Goal: Task Accomplishment & Management: Manage account settings

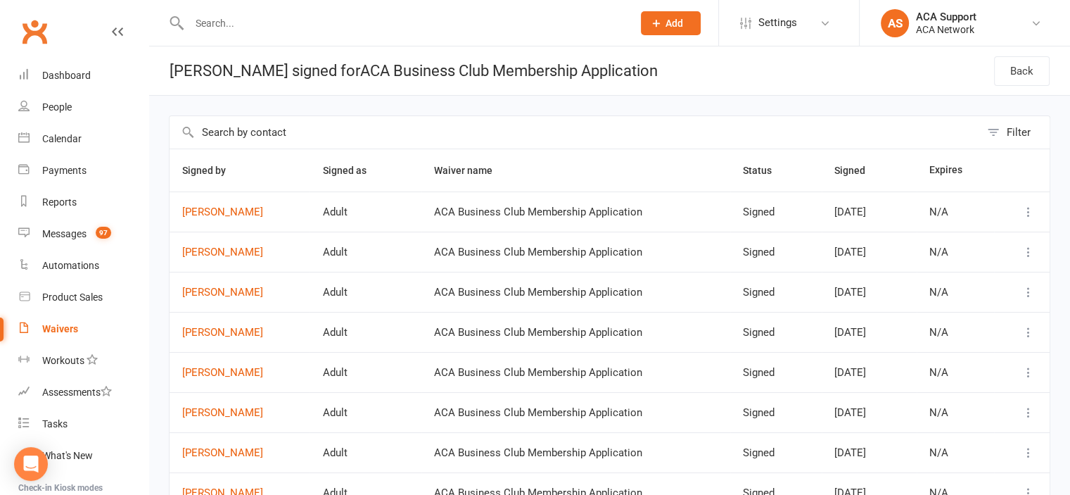
click at [288, 19] on input "text" at bounding box center [404, 23] width 438 height 20
type input "u"
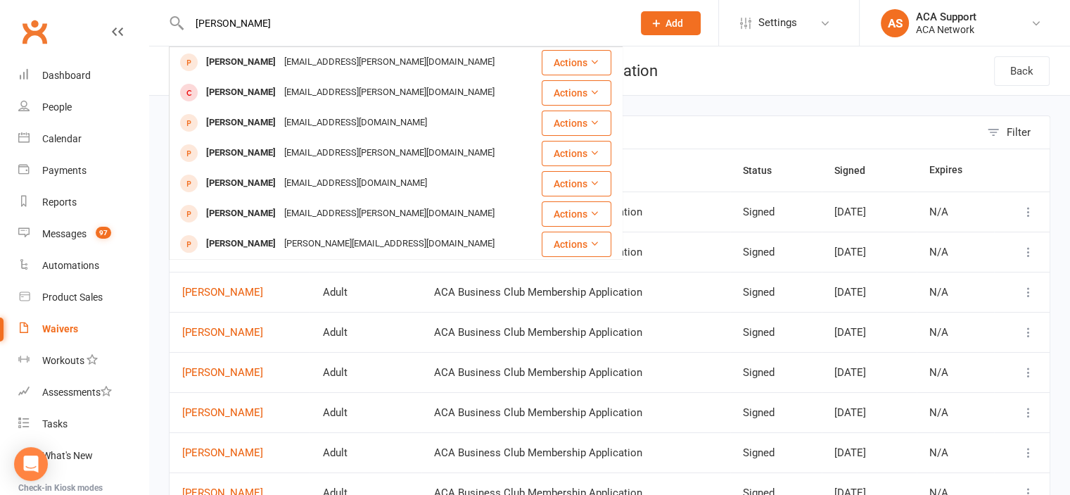
type input "[PERSON_NAME]"
click at [53, 329] on div "Waivers" at bounding box center [60, 328] width 36 height 11
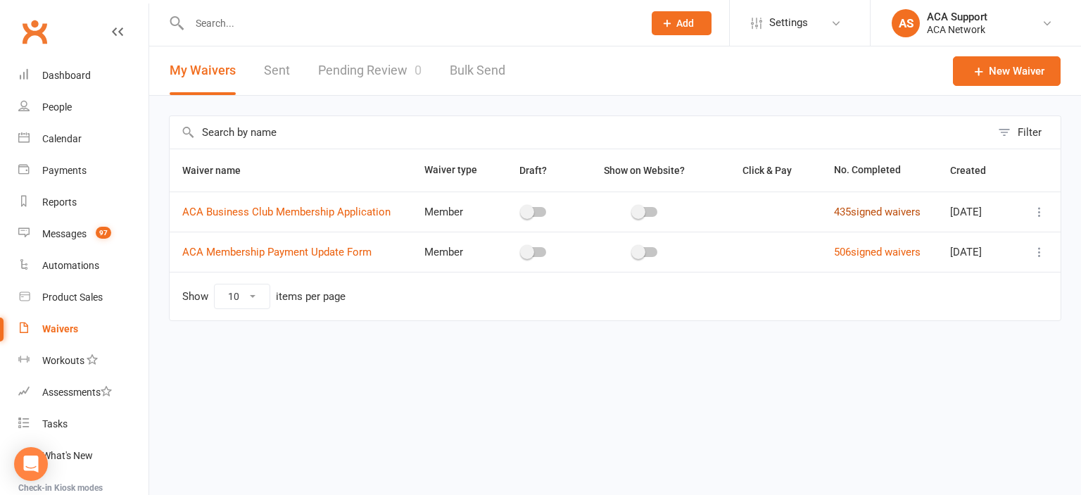
click at [865, 210] on link "435 signed waivers" at bounding box center [877, 211] width 87 height 13
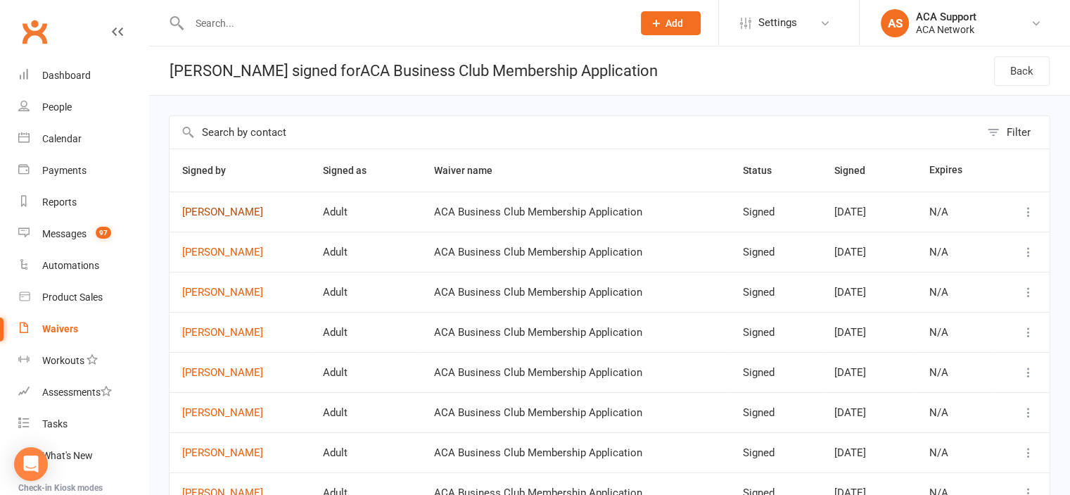
click at [208, 208] on link "[PERSON_NAME]" at bounding box center [239, 212] width 115 height 12
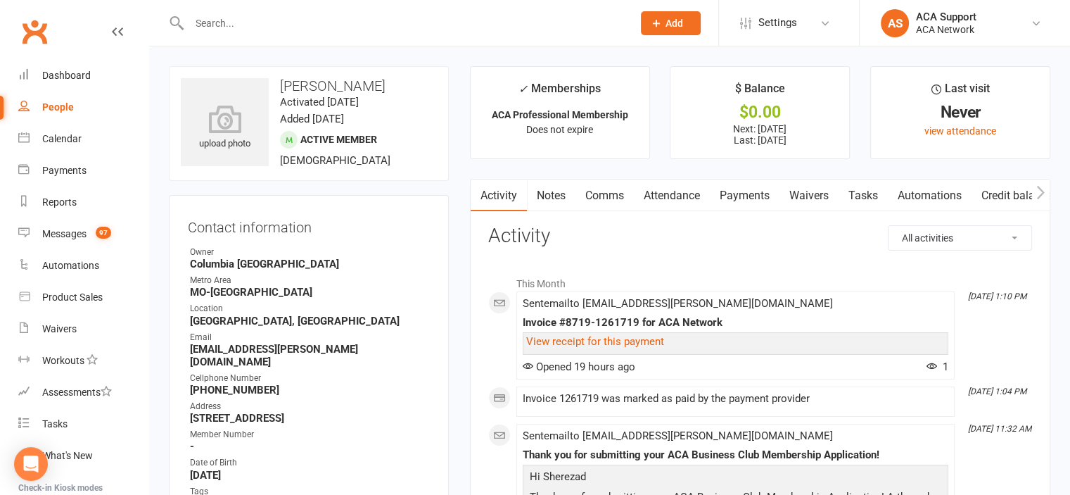
click at [742, 189] on link "Payments" at bounding box center [745, 195] width 70 height 32
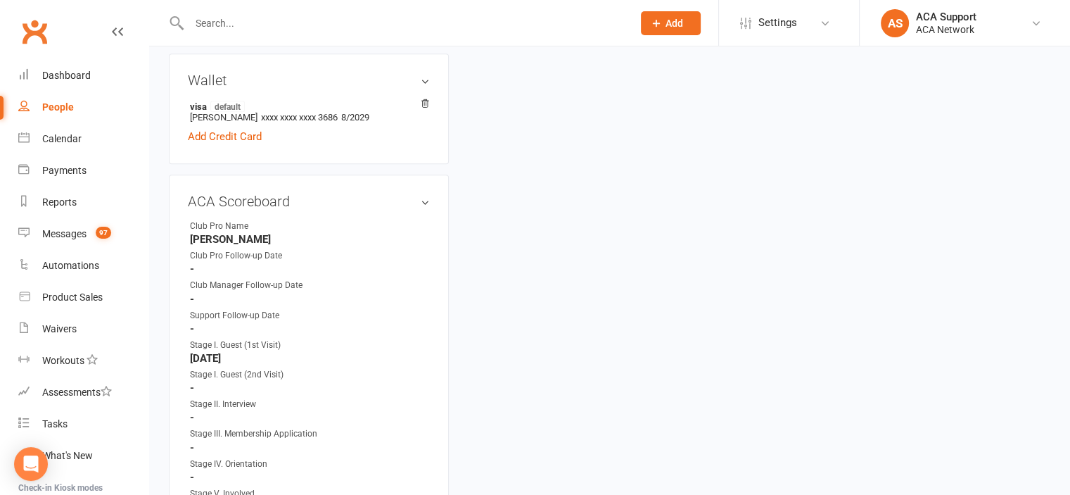
scroll to position [732, 0]
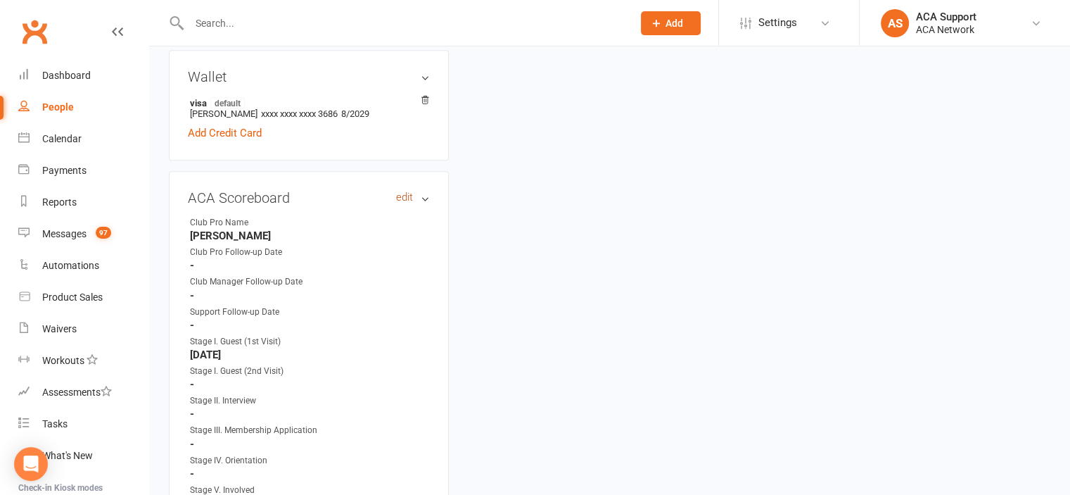
click at [401, 191] on link "edit" at bounding box center [404, 197] width 17 height 12
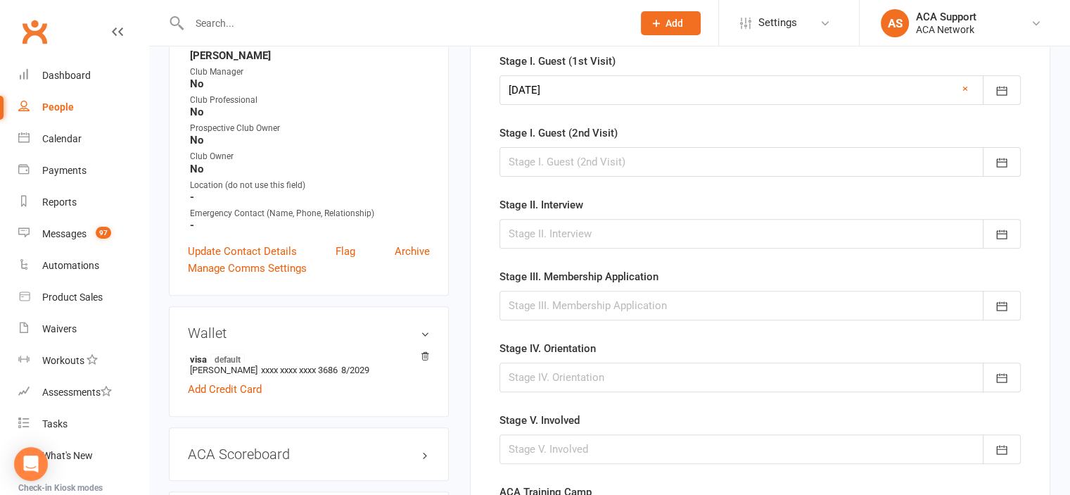
scroll to position [523, 0]
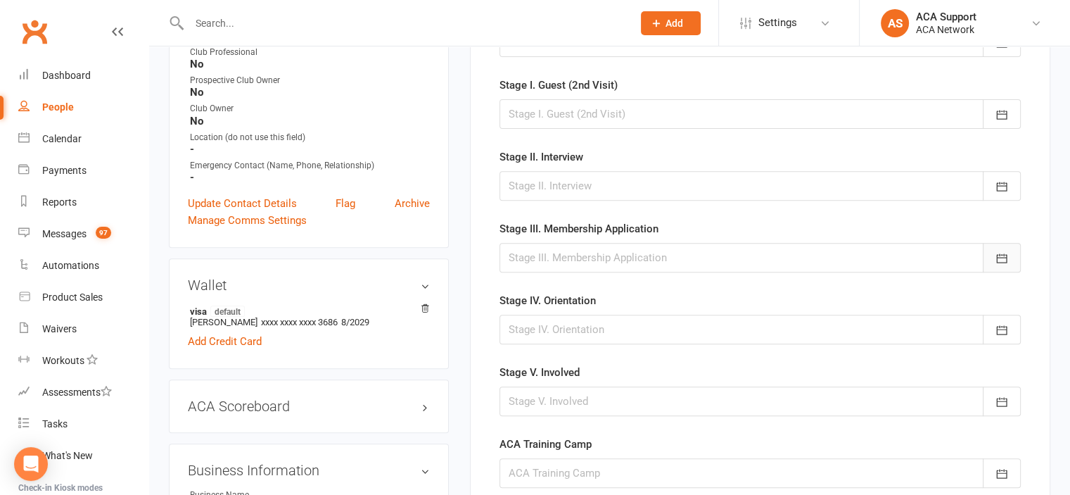
click at [1002, 254] on icon "button" at bounding box center [1001, 258] width 11 height 9
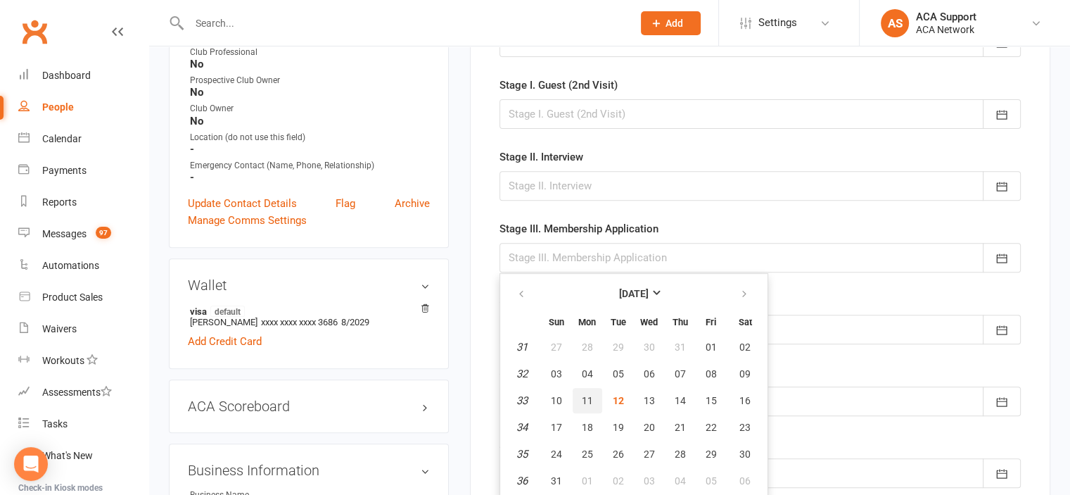
click at [586, 395] on span "11" at bounding box center [587, 400] width 11 height 11
type input "[DATE]"
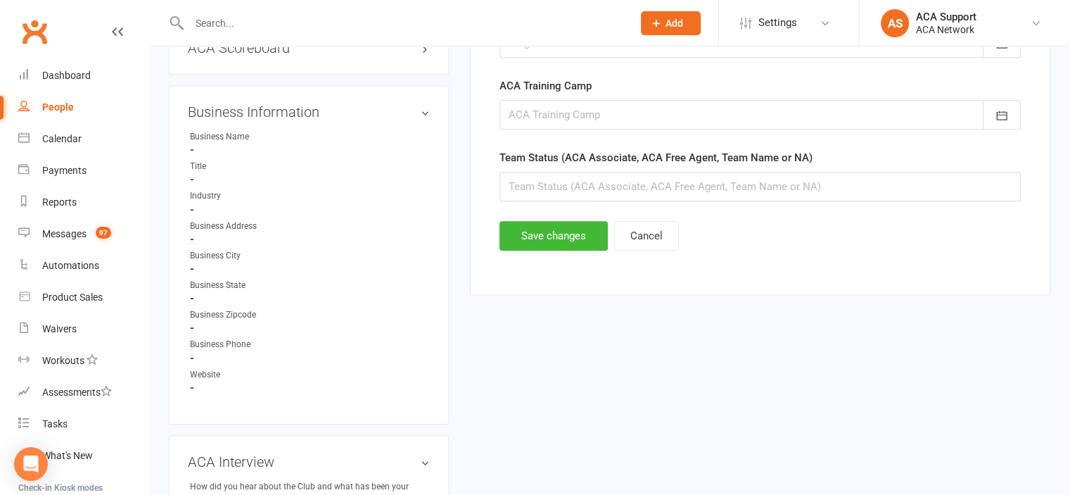
scroll to position [912, 0]
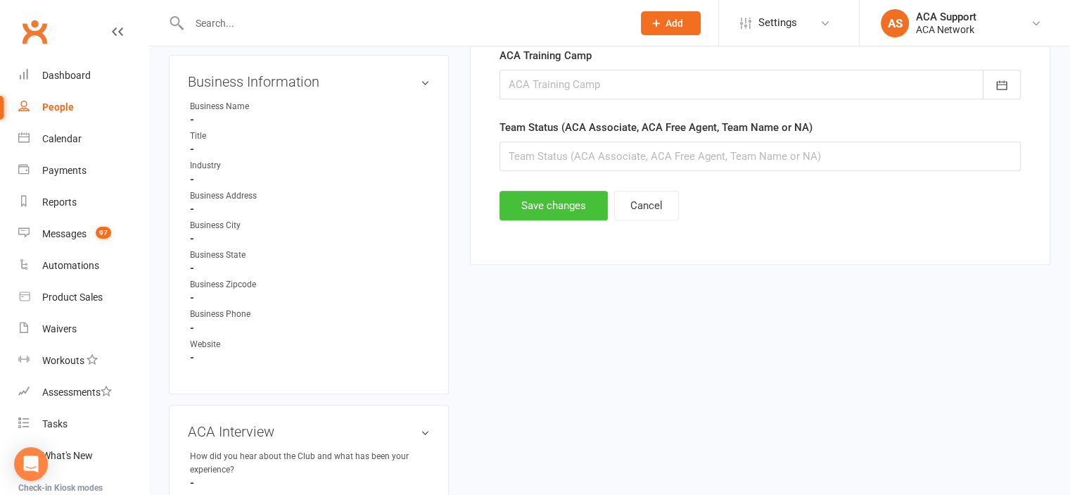
click at [535, 201] on button "Save changes" at bounding box center [554, 206] width 108 height 30
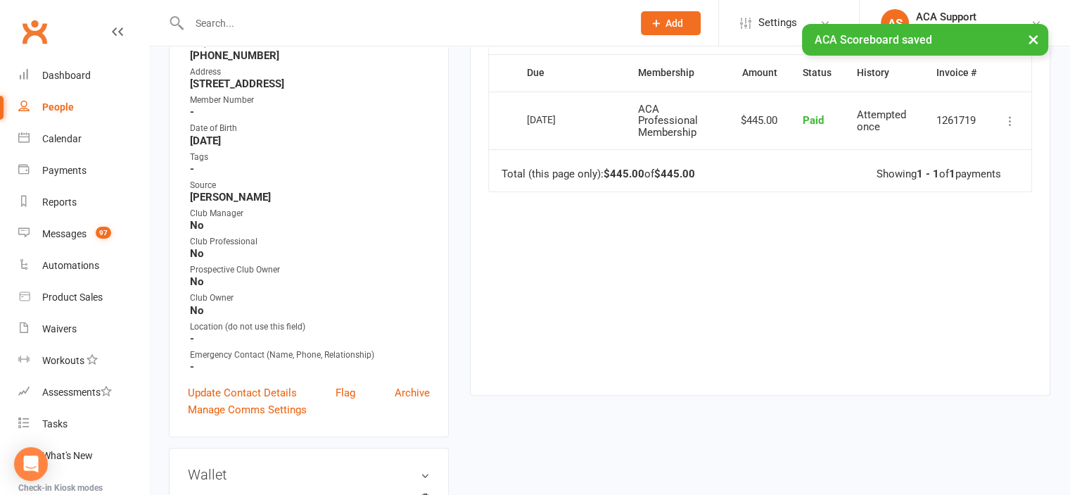
scroll to position [0, 0]
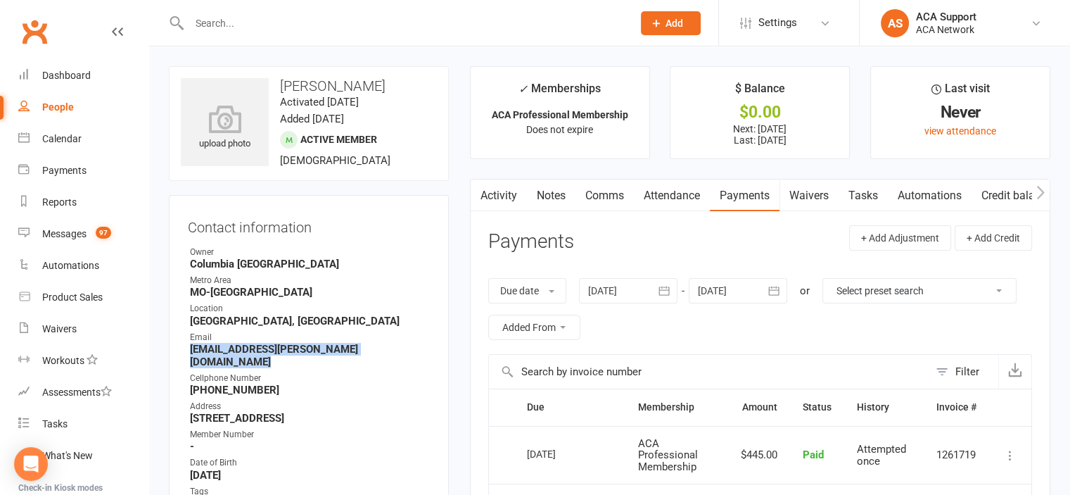
drag, startPoint x: 402, startPoint y: 350, endPoint x: 191, endPoint y: 348, distance: 211.1
click at [191, 348] on strong "[EMAIL_ADDRESS][PERSON_NAME][DOMAIN_NAME]" at bounding box center [310, 355] width 240 height 25
copy strong "[EMAIL_ADDRESS][PERSON_NAME][DOMAIN_NAME]"
click at [59, 199] on div "Reports" at bounding box center [59, 201] width 34 height 11
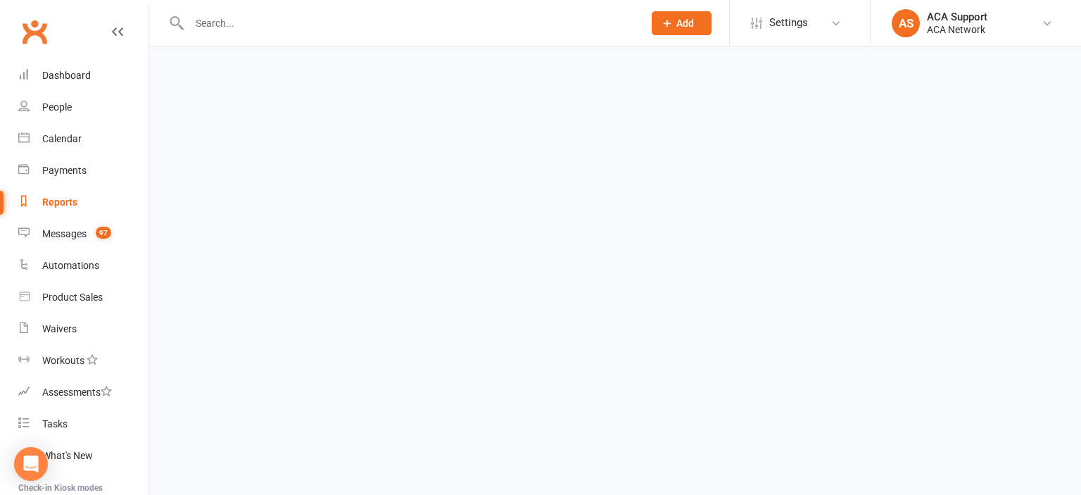
select select "100"
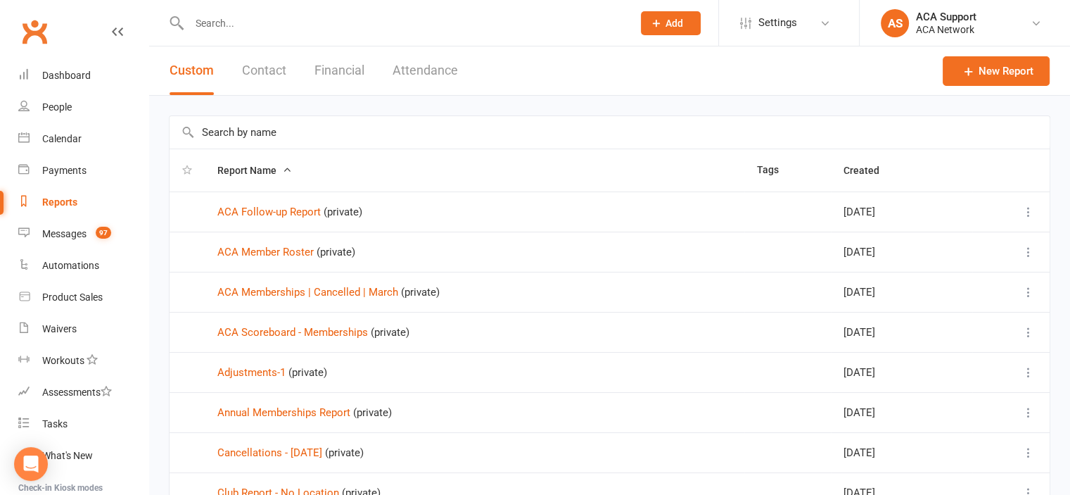
scroll to position [484, 0]
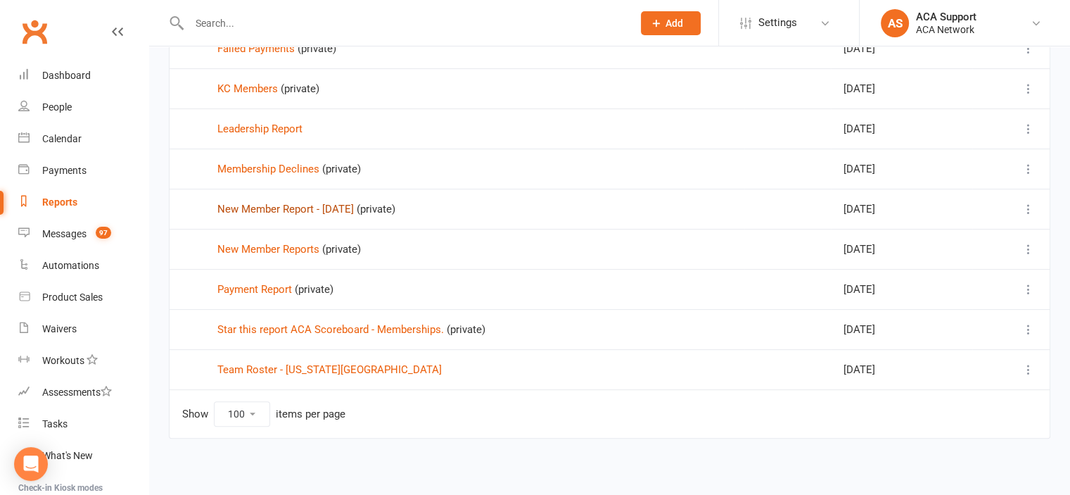
click at [248, 203] on link "New Member Report - [DATE]" at bounding box center [285, 209] width 136 height 13
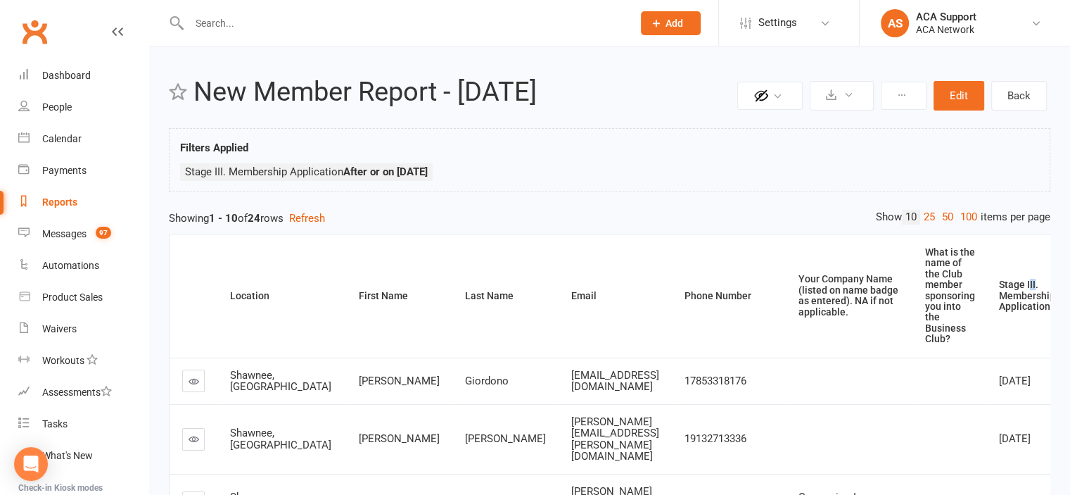
click at [999, 284] on div "Stage III. Membership Application" at bounding box center [1027, 295] width 56 height 32
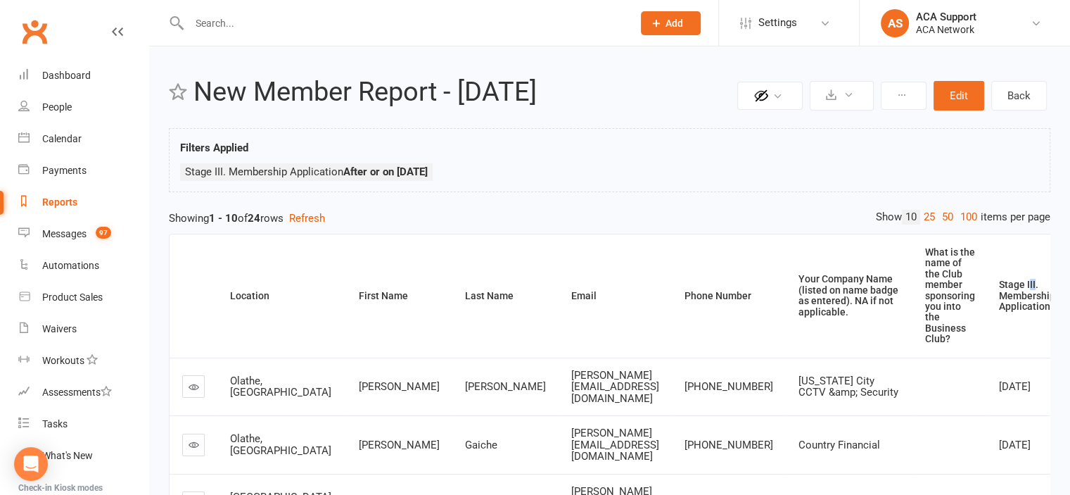
click at [999, 281] on div "Stage III. Membership Application" at bounding box center [1027, 295] width 56 height 32
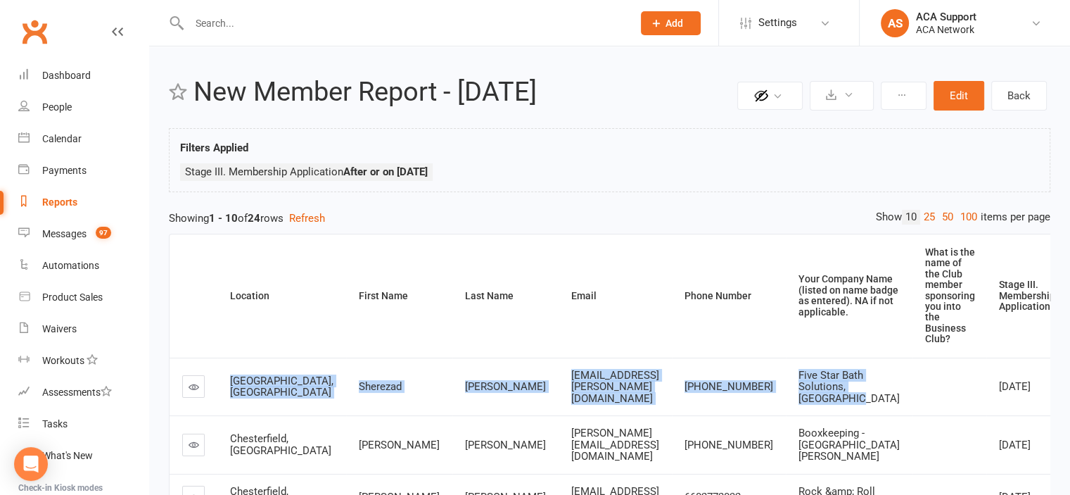
drag, startPoint x: 844, startPoint y: 396, endPoint x: 230, endPoint y: 374, distance: 614.6
click at [230, 374] on tr "Columbia, [GEOGRAPHIC_DATA] [PERSON_NAME] [EMAIL_ADDRESS][PERSON_NAME][DOMAIN_N…" at bounding box center [655, 386] width 970 height 58
copy tr "Columbia, [GEOGRAPHIC_DATA] [PERSON_NAME] [EMAIL_ADDRESS][PERSON_NAME][DOMAIN_N…"
click at [193, 381] on icon at bounding box center [194, 386] width 11 height 11
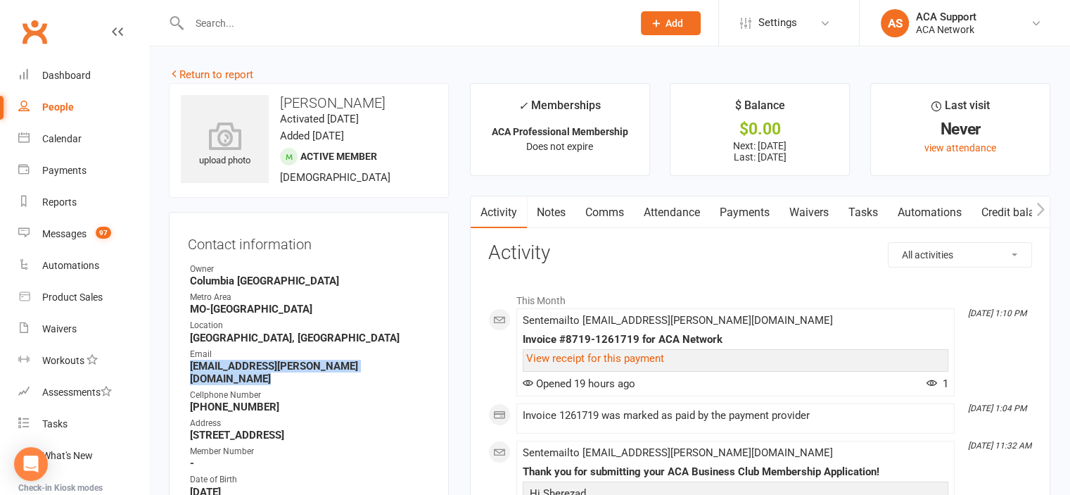
drag, startPoint x: 405, startPoint y: 368, endPoint x: 191, endPoint y: 367, distance: 213.2
click at [191, 367] on strong "[EMAIL_ADDRESS][PERSON_NAME][DOMAIN_NAME]" at bounding box center [310, 372] width 240 height 25
copy strong "[EMAIL_ADDRESS][PERSON_NAME][DOMAIN_NAME]"
click at [256, 27] on input "text" at bounding box center [404, 23] width 438 height 20
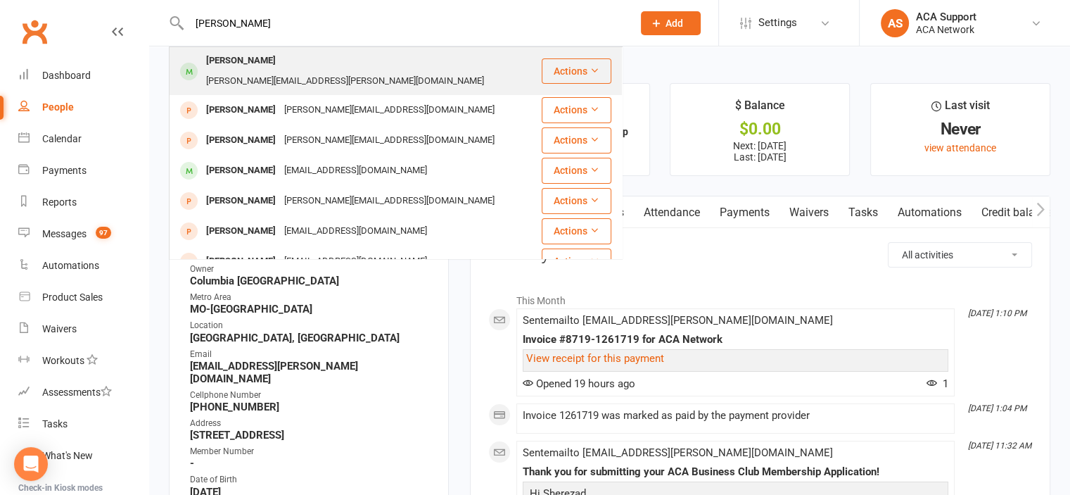
type input "[PERSON_NAME]"
click at [246, 55] on div "[PERSON_NAME]" at bounding box center [241, 61] width 78 height 20
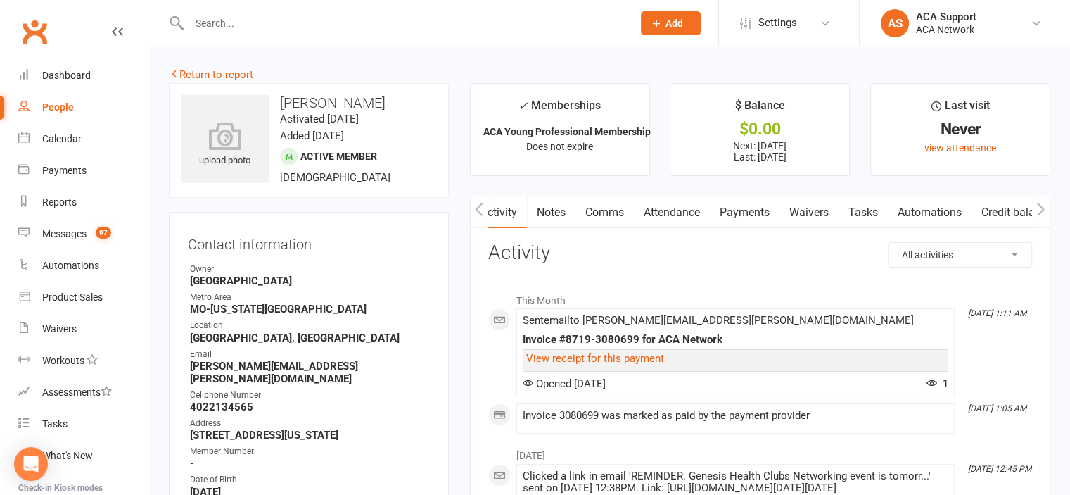
click at [557, 213] on link "Notes" at bounding box center [551, 212] width 49 height 32
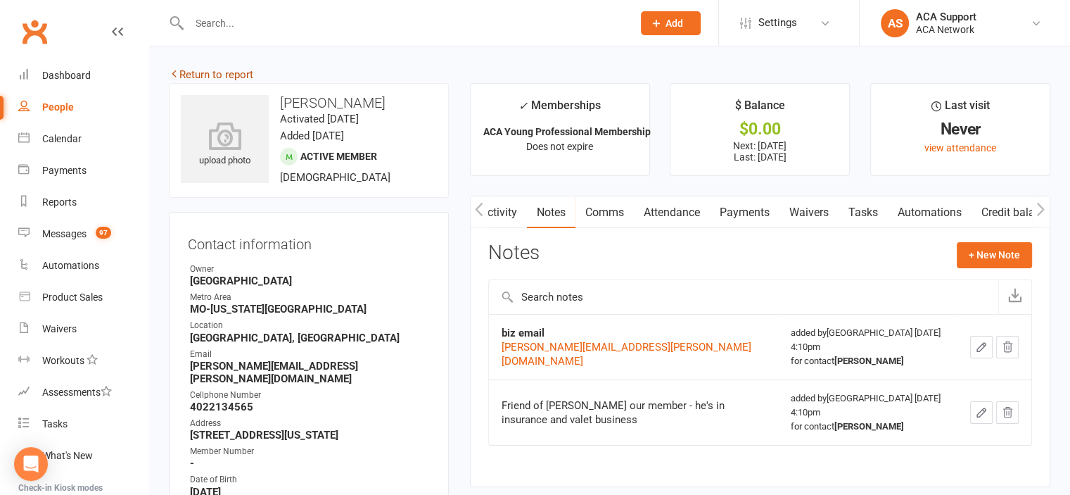
click at [187, 73] on link "Return to report" at bounding box center [211, 74] width 84 height 13
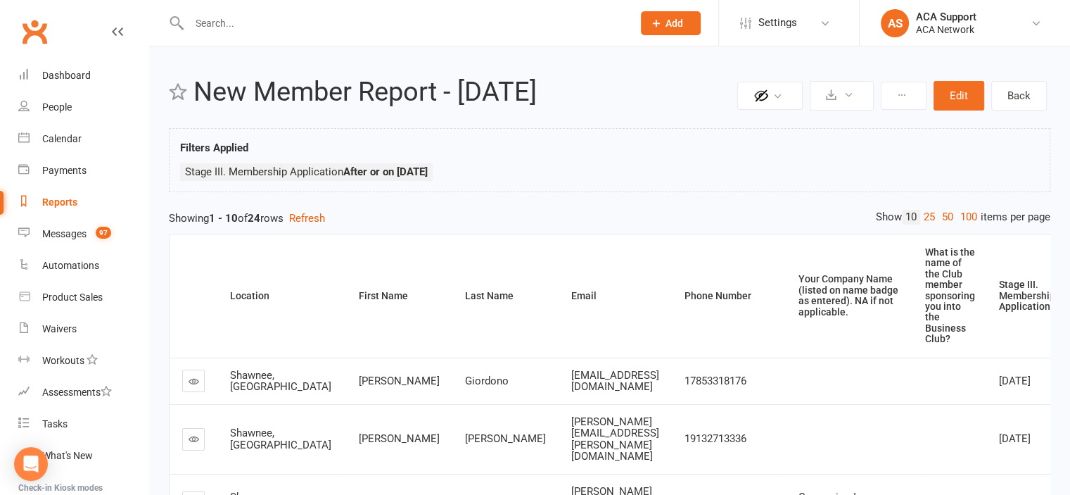
click at [281, 20] on input "text" at bounding box center [404, 23] width 438 height 20
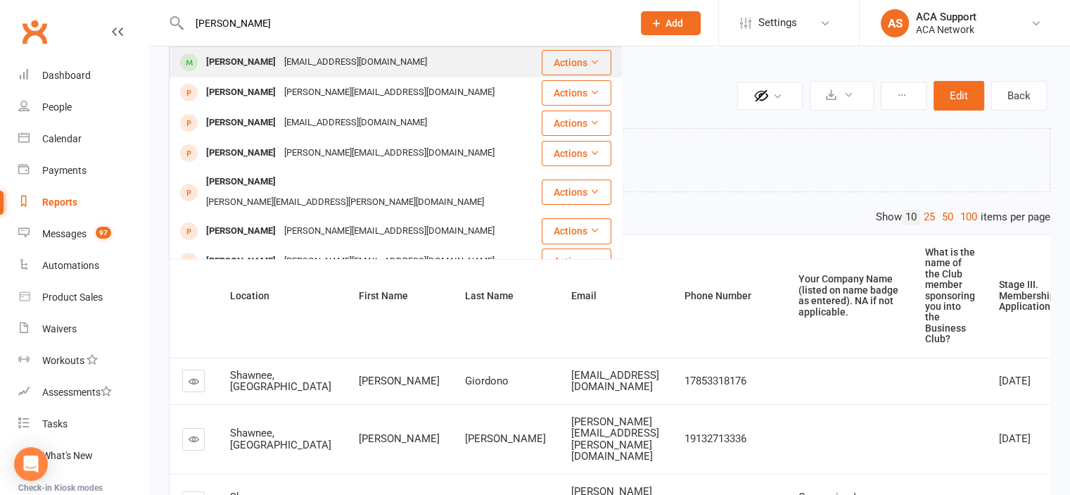
type input "[PERSON_NAME]"
click at [259, 56] on div "[PERSON_NAME]" at bounding box center [241, 62] width 78 height 20
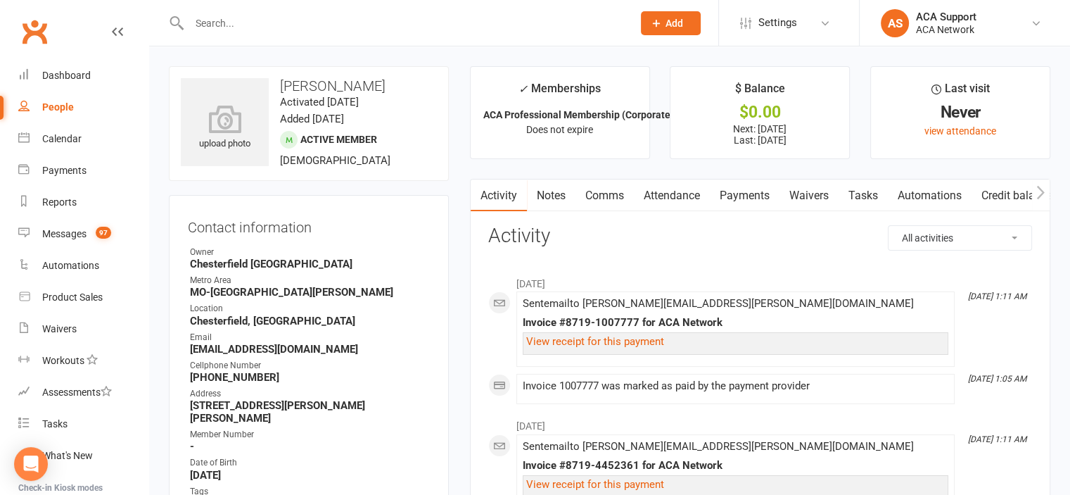
click at [227, 25] on input "text" at bounding box center [404, 23] width 438 height 20
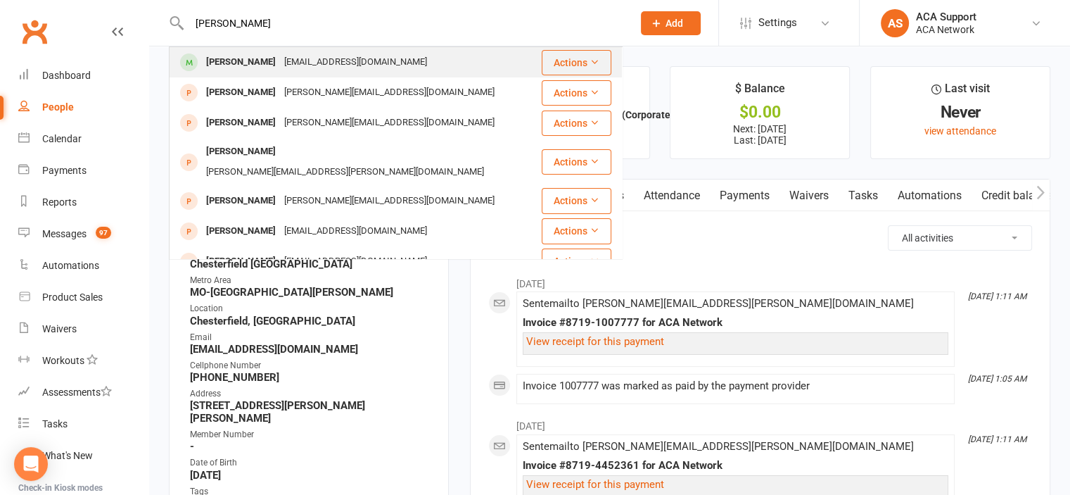
type input "[PERSON_NAME]"
click at [245, 61] on div "[PERSON_NAME]" at bounding box center [241, 62] width 78 height 20
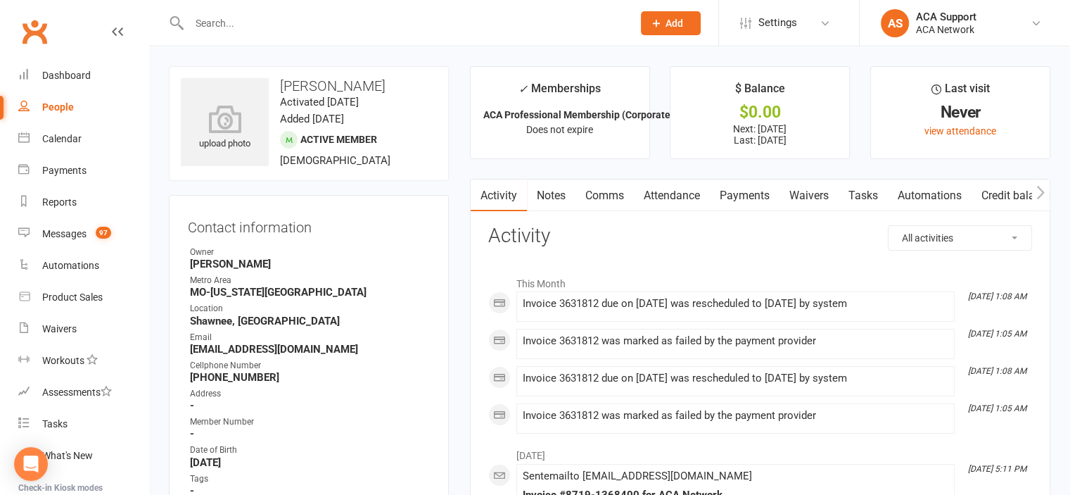
click at [749, 191] on link "Payments" at bounding box center [745, 195] width 70 height 32
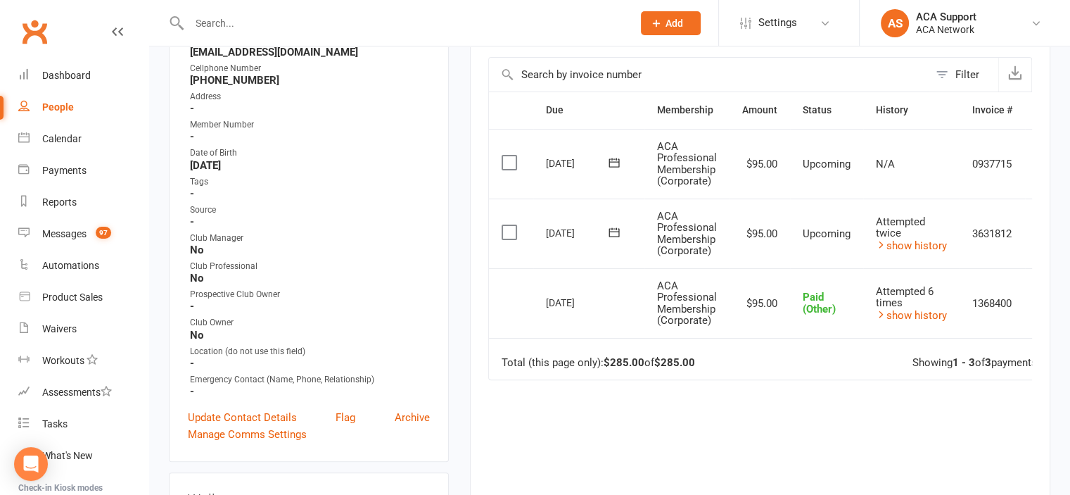
scroll to position [291, 0]
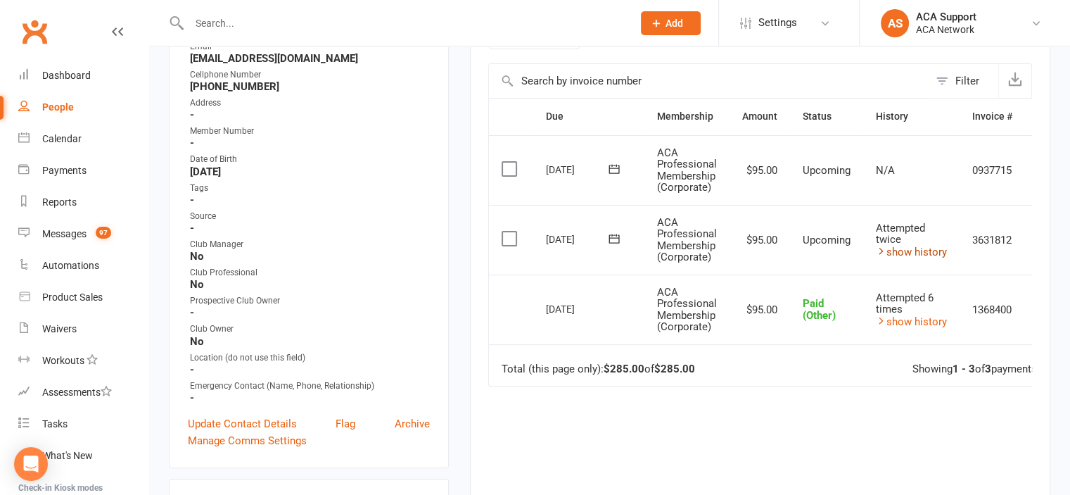
click at [929, 246] on link "show history" at bounding box center [911, 252] width 71 height 13
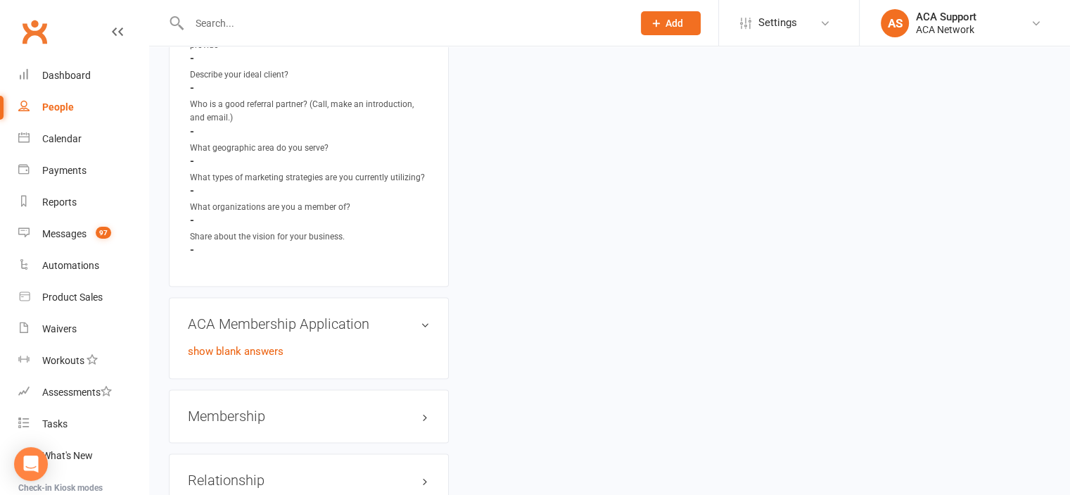
scroll to position [2162, 0]
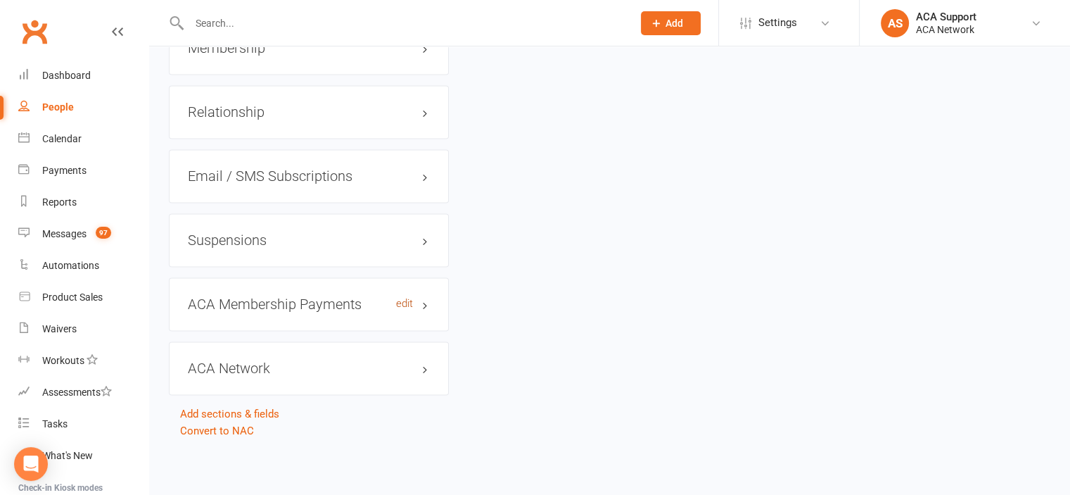
click at [397, 302] on link "edit" at bounding box center [404, 304] width 17 height 12
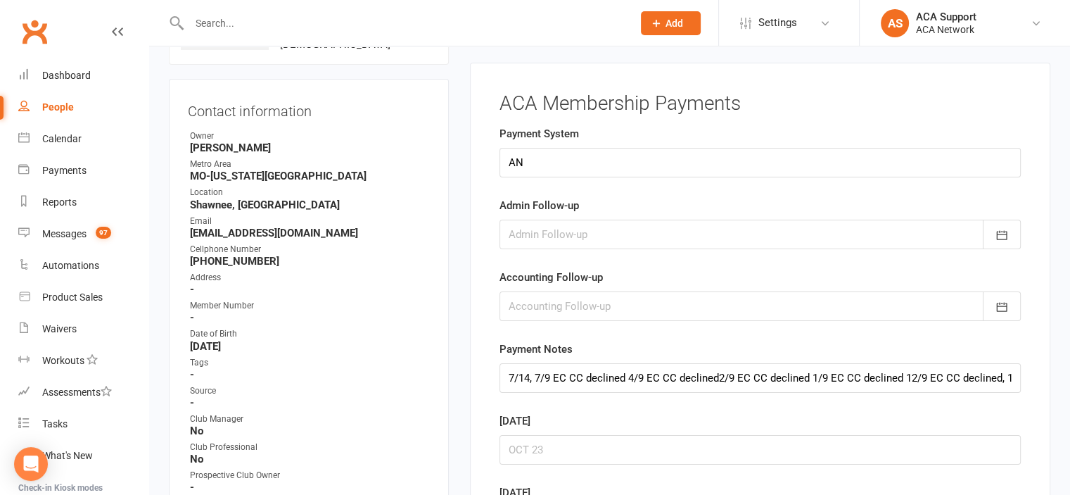
scroll to position [107, 0]
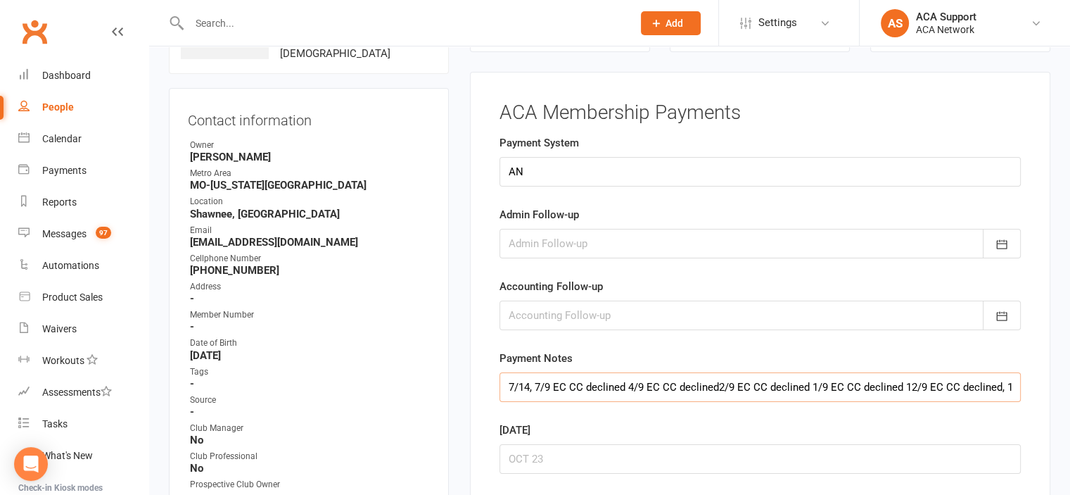
click at [504, 381] on input "7/14, 7/9 EC CC declined 4/9 EC CC declined2/9 EC CC declined 1/9 EC CC decline…" at bounding box center [760, 387] width 521 height 30
type input "8/9 EC CC declined 7/14, 7/9 EC CC declined 4/9 EC CC declined2/9 EC CC decline…"
click at [1002, 239] on icon "button" at bounding box center [1002, 244] width 14 height 14
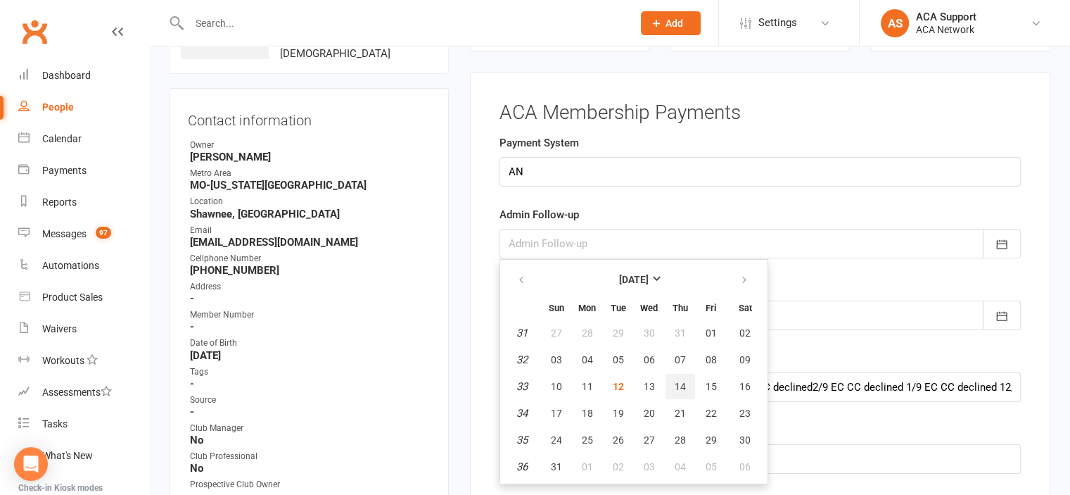
click at [683, 379] on button "14" at bounding box center [681, 386] width 30 height 25
type input "[DATE]"
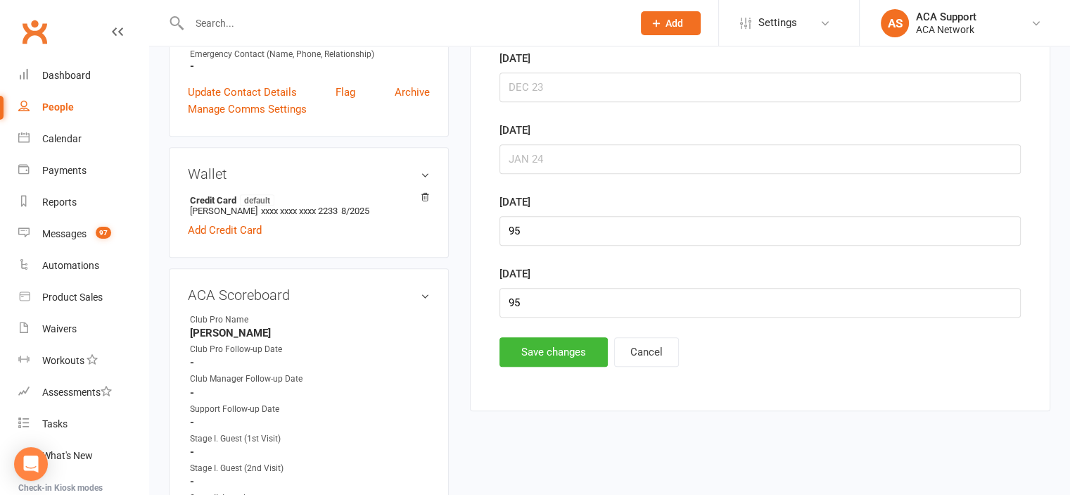
scroll to position [656, 0]
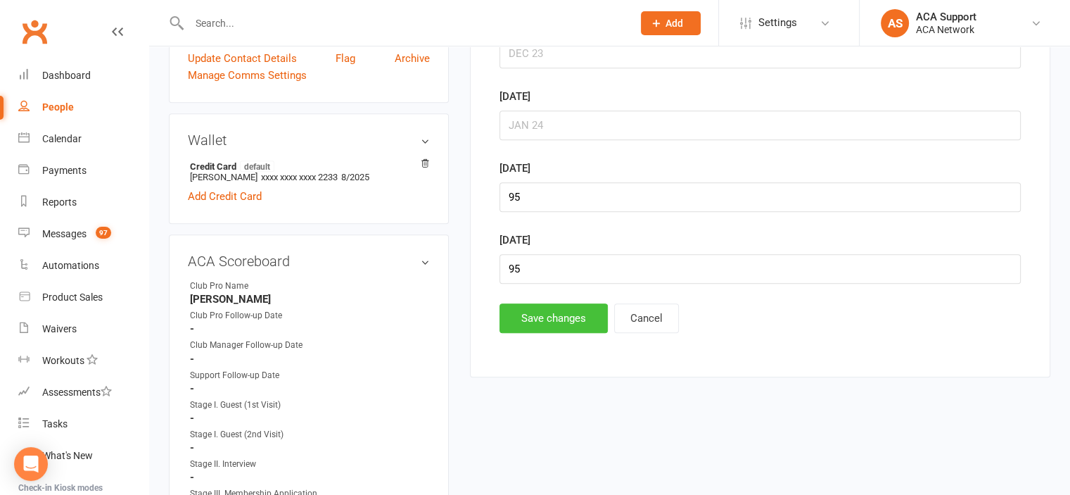
click at [549, 323] on button "Save changes" at bounding box center [554, 318] width 108 height 30
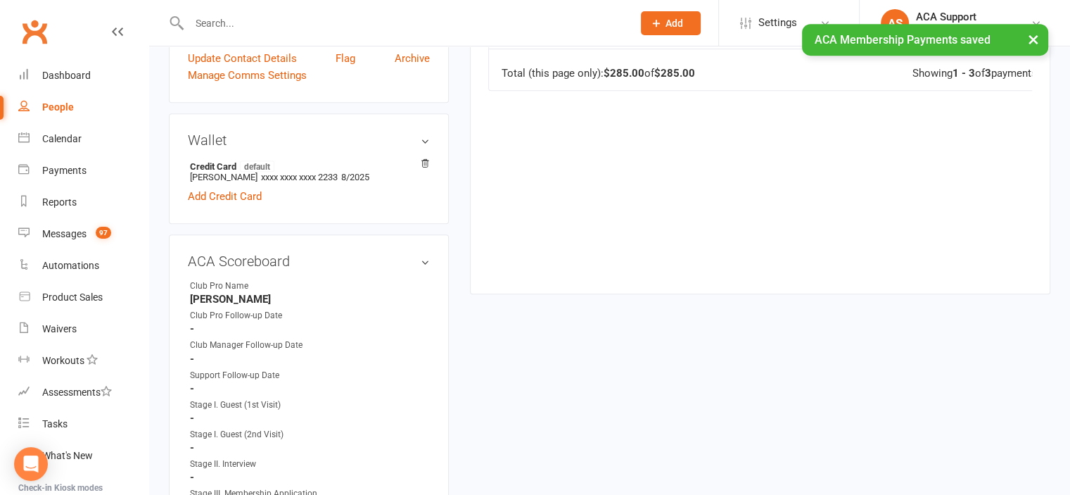
scroll to position [0, 0]
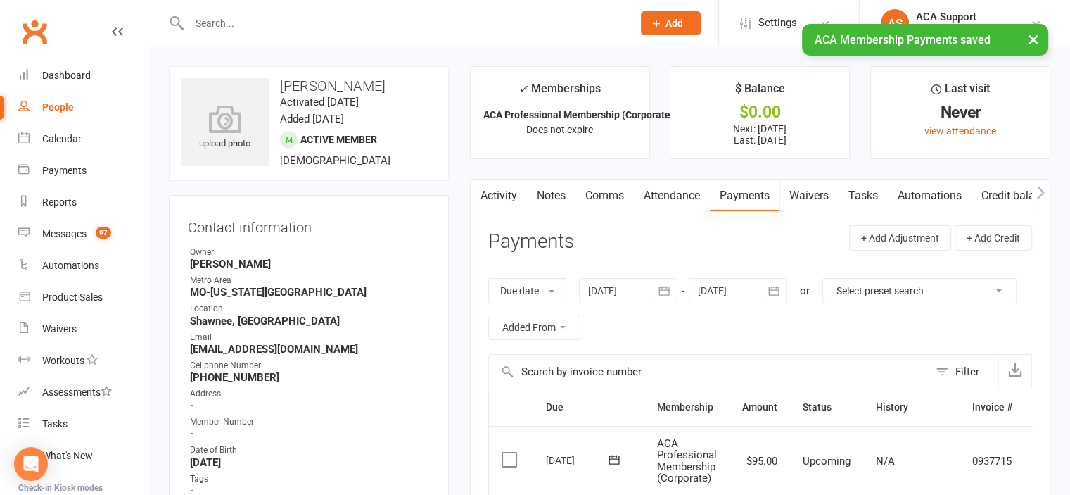
click at [599, 188] on link "Comms" at bounding box center [605, 195] width 58 height 32
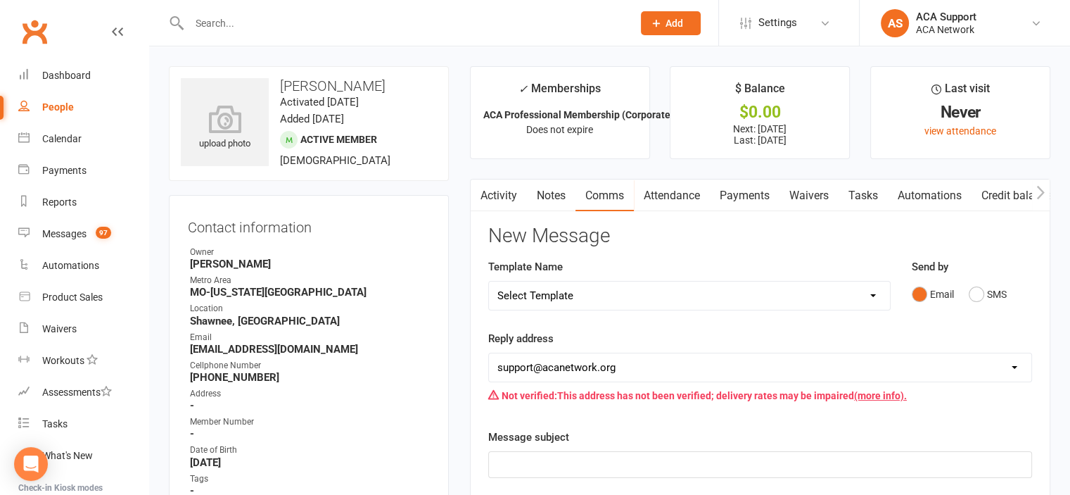
click at [587, 286] on select "Select Template [Email] ACA Club Life Email [Email] Club Coffee Message [Email]…" at bounding box center [689, 295] width 401 height 28
select select "3"
click at [489, 281] on select "Select Template [Email] ACA Club Life Email [Email] Club Coffee Message [Email]…" at bounding box center [689, 295] width 401 height 28
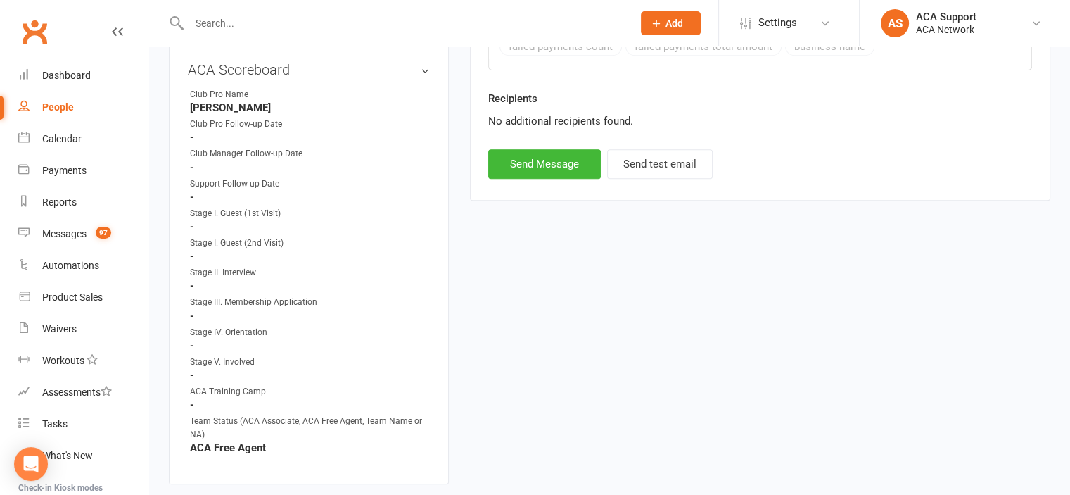
scroll to position [851, 0]
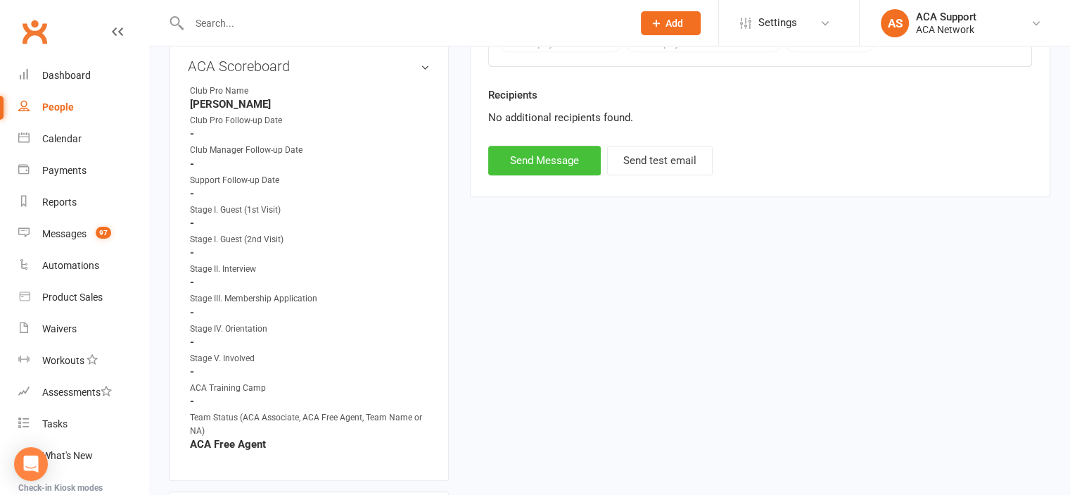
click at [529, 162] on button "Send Message" at bounding box center [544, 161] width 113 height 30
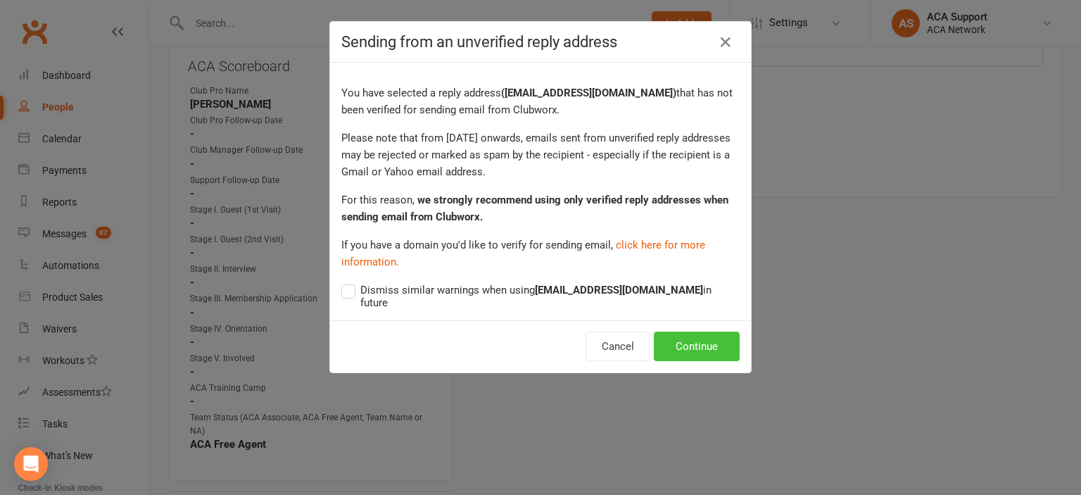
click at [695, 343] on button "Continue" at bounding box center [697, 346] width 86 height 30
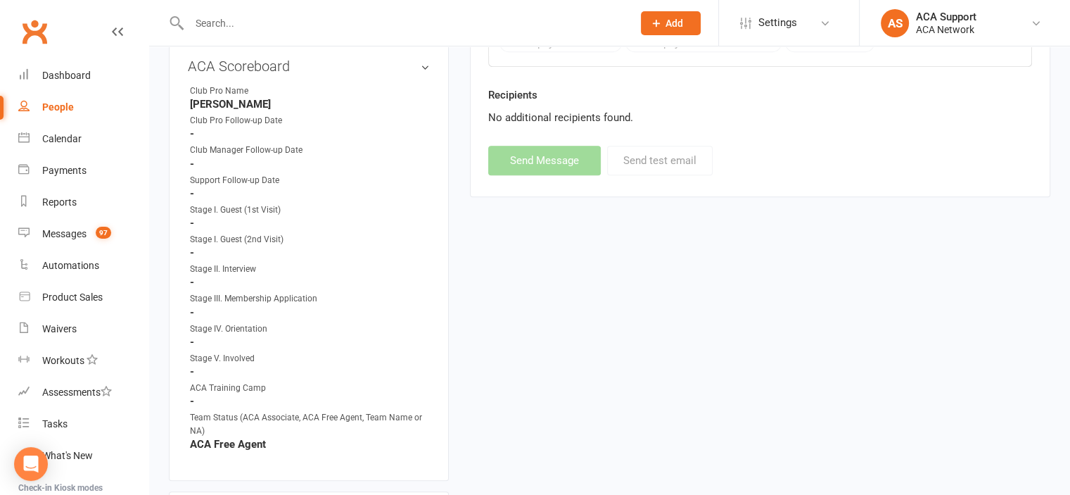
select select
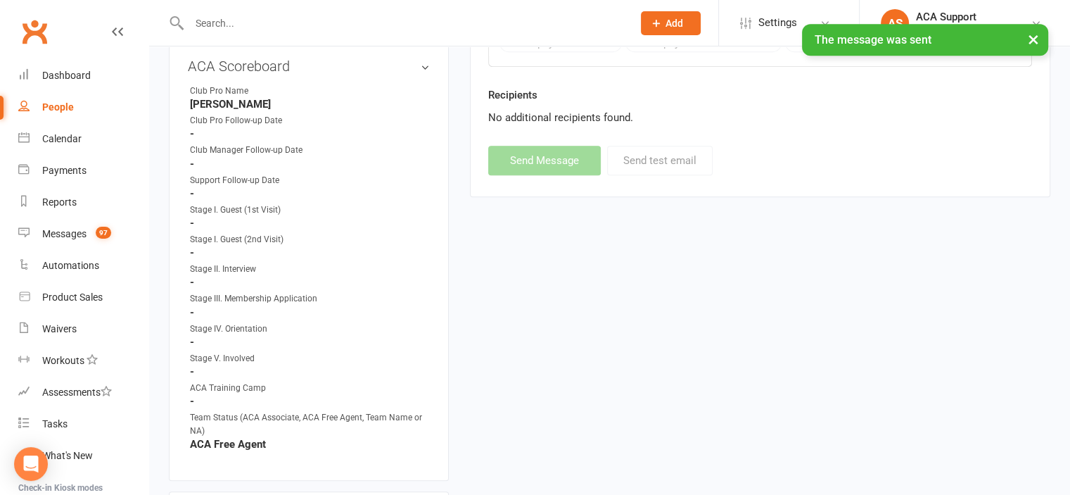
scroll to position [0, 0]
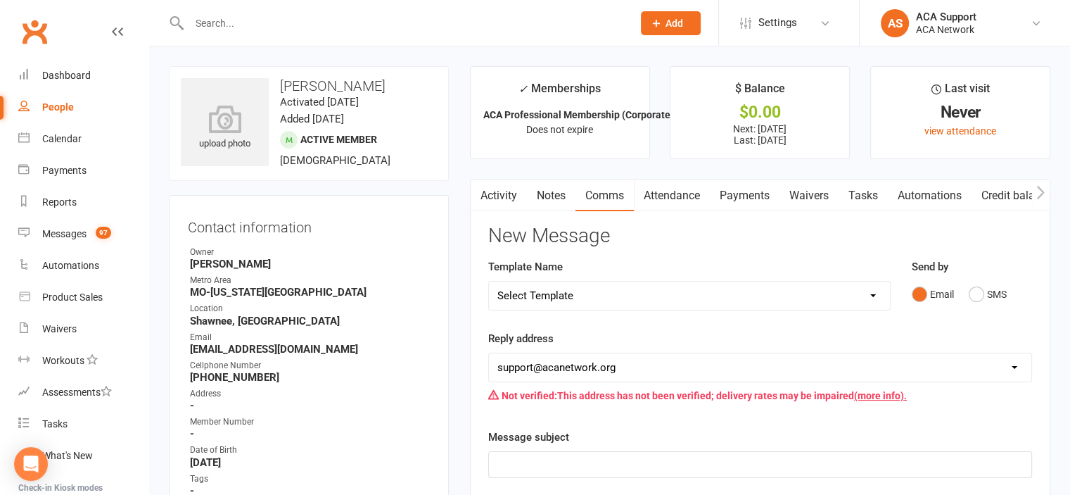
click at [312, 26] on input "text" at bounding box center [404, 23] width 438 height 20
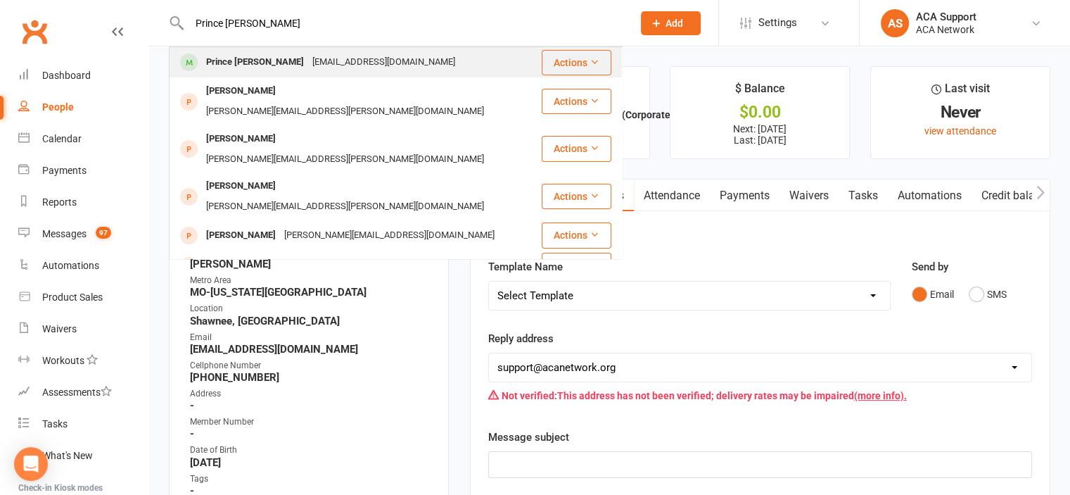
type input "Prince [PERSON_NAME]"
click at [308, 57] on div "[EMAIL_ADDRESS][DOMAIN_NAME]" at bounding box center [383, 62] width 151 height 20
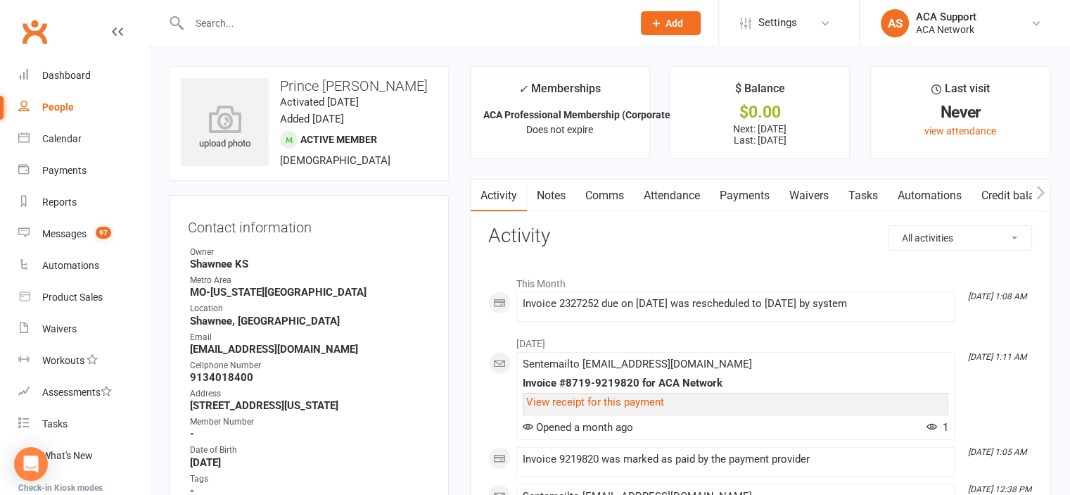
click at [743, 192] on link "Payments" at bounding box center [745, 195] width 70 height 32
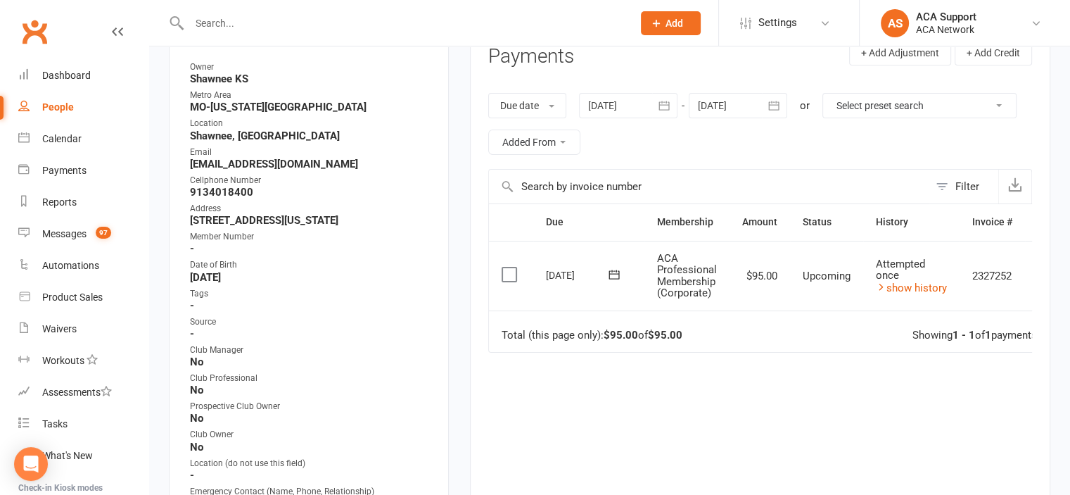
scroll to position [191, 0]
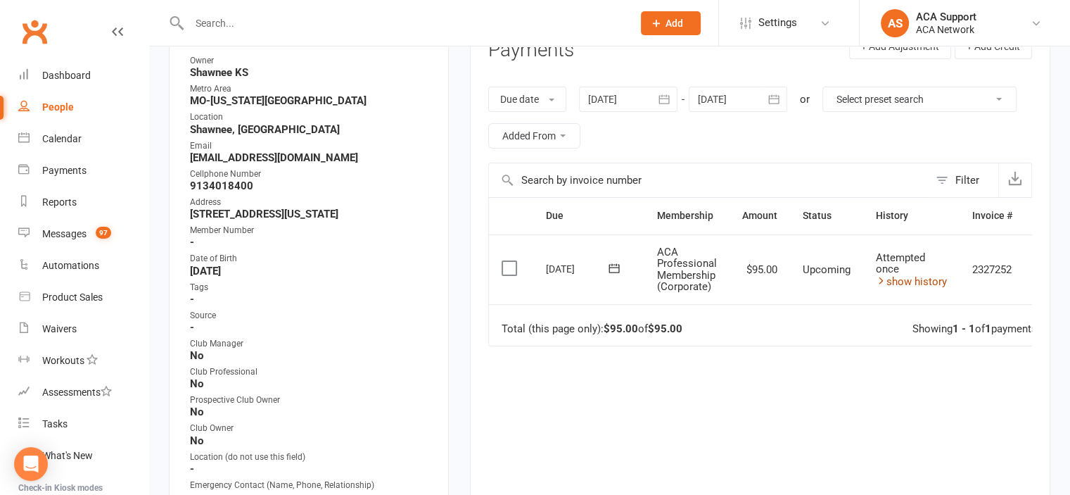
click at [911, 280] on link "show history" at bounding box center [911, 281] width 71 height 13
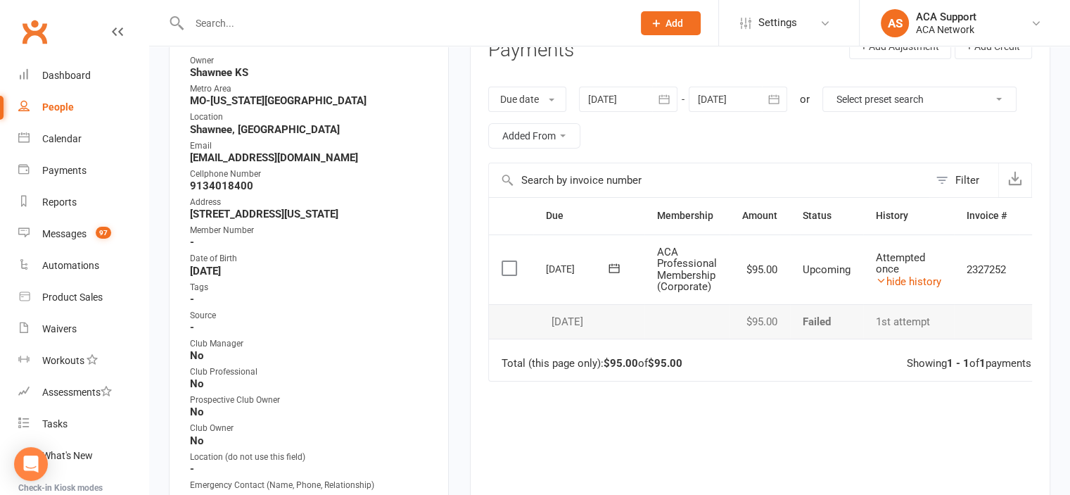
scroll to position [0, 0]
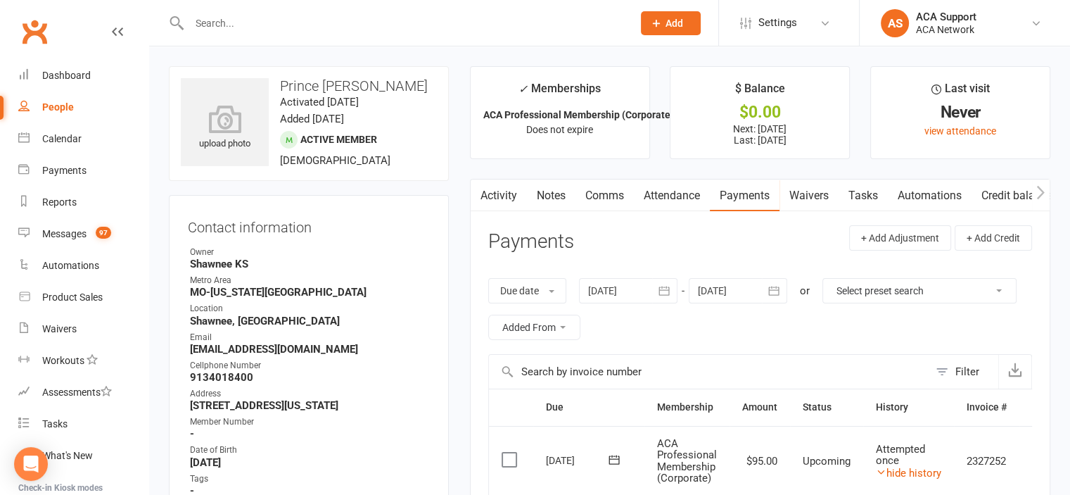
click at [602, 191] on link "Comms" at bounding box center [605, 195] width 58 height 32
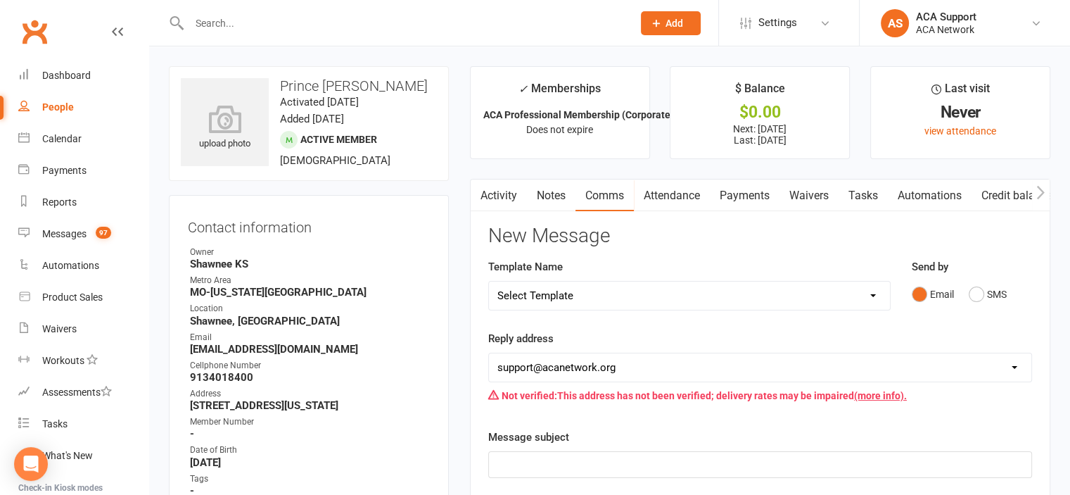
click at [578, 294] on select "Select Template [Email] ACA Club Life Email [Email] Club Coffee Message [Email]…" at bounding box center [689, 295] width 401 height 28
select select "3"
click at [489, 281] on select "Select Template [Email] ACA Club Life Email [Email] Club Coffee Message [Email]…" at bounding box center [689, 295] width 401 height 28
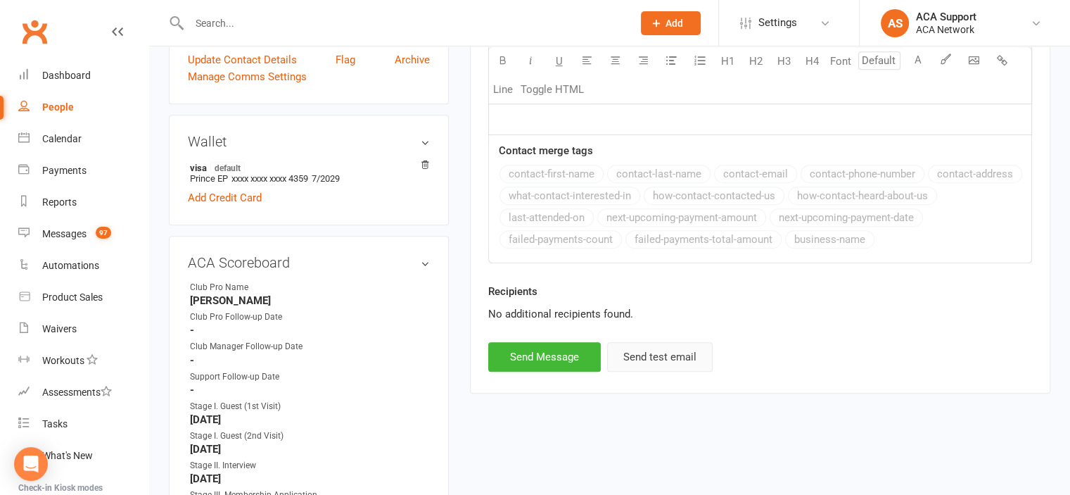
scroll to position [688, 0]
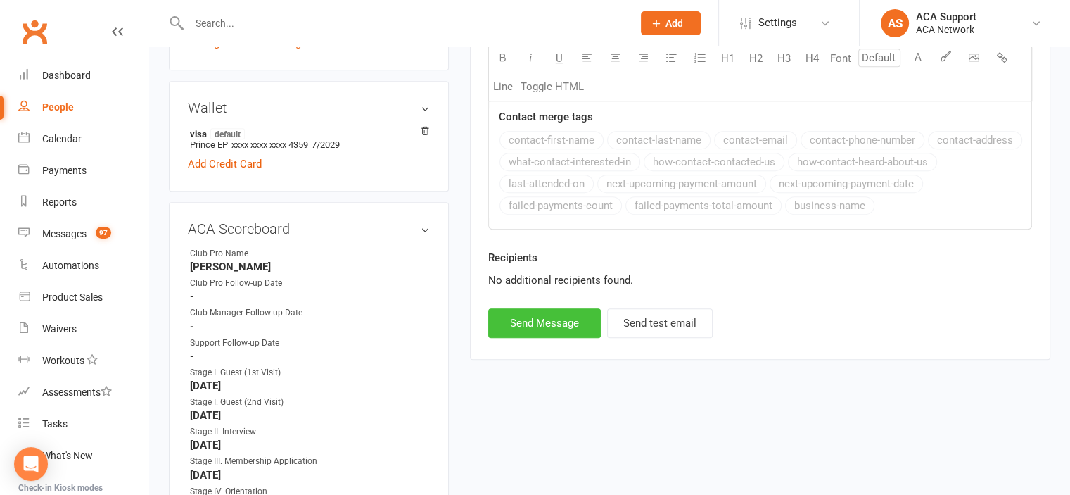
click at [545, 320] on button "Send Message" at bounding box center [544, 323] width 113 height 30
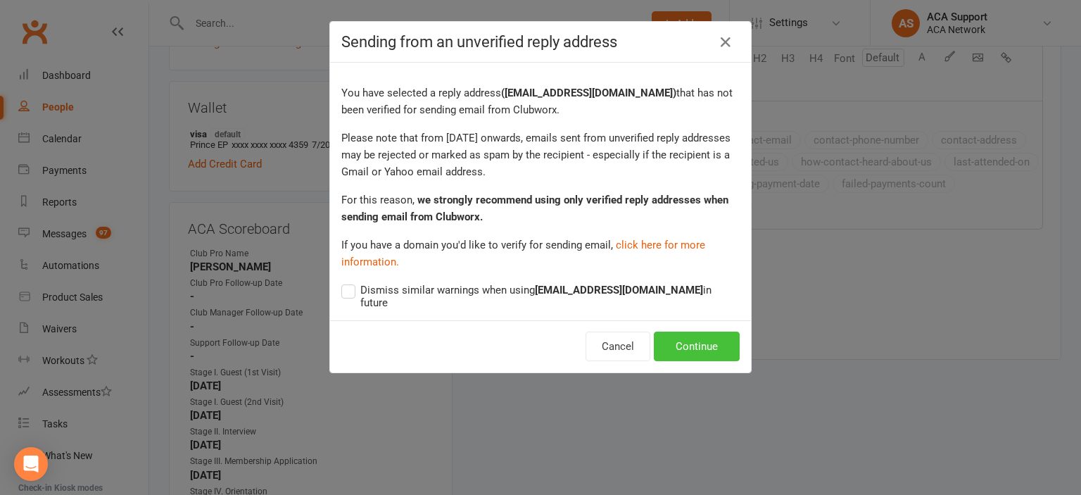
click at [688, 340] on button "Continue" at bounding box center [697, 346] width 86 height 30
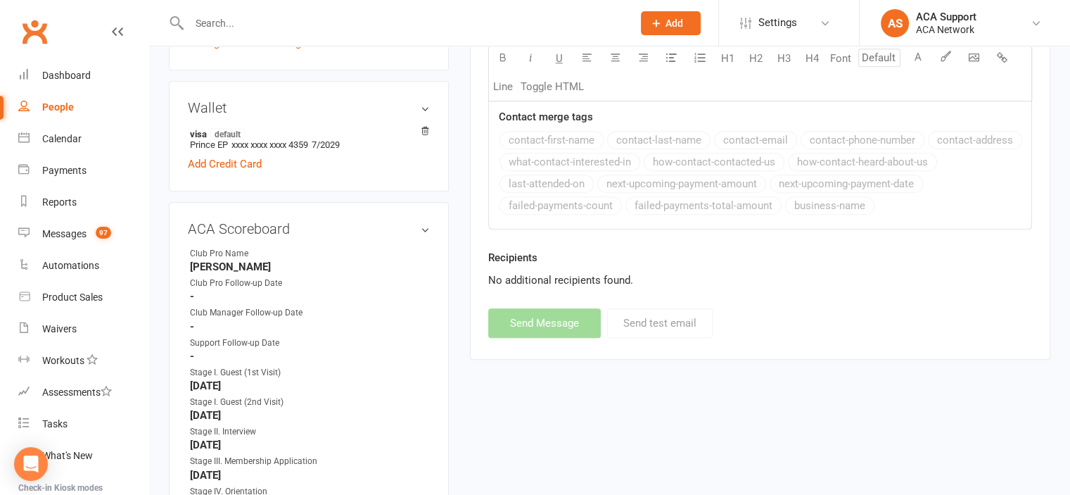
select select
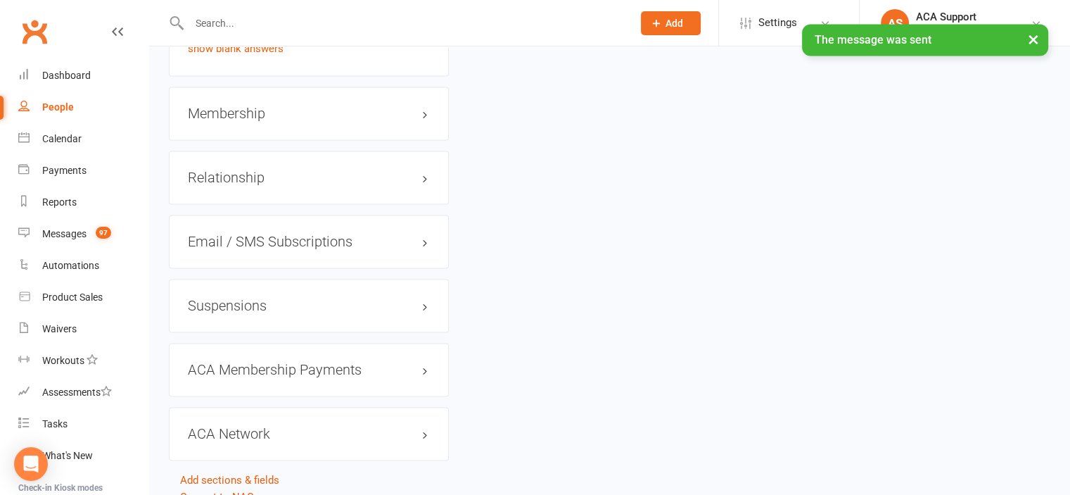
scroll to position [2299, 0]
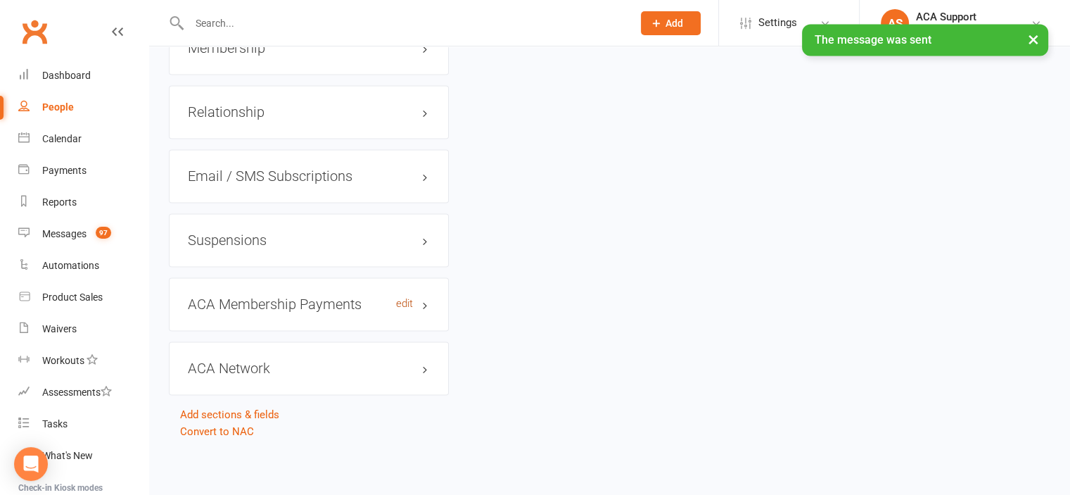
click at [407, 298] on link "edit" at bounding box center [404, 304] width 17 height 12
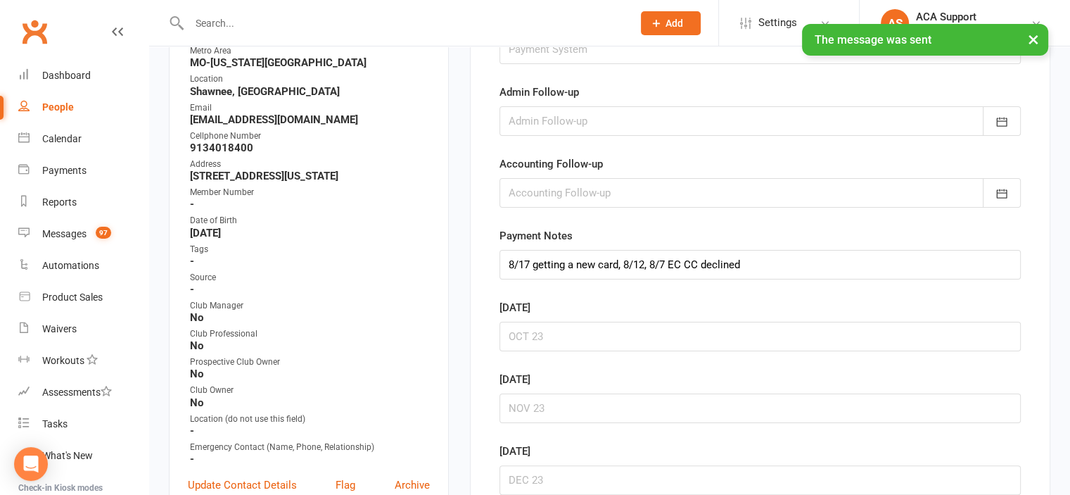
scroll to position [107, 0]
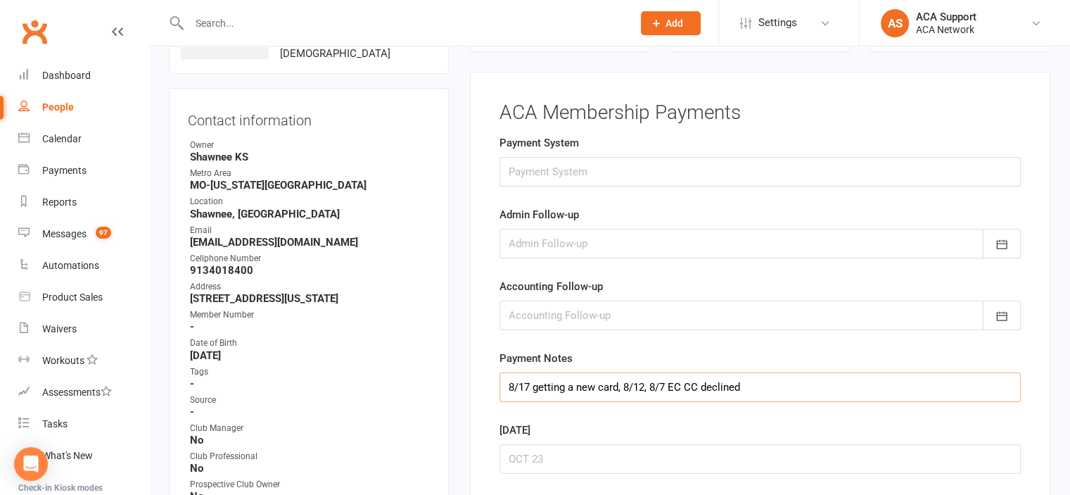
click at [506, 383] on input "8/17 getting a new card, 8/12, 8/7 EC CC declined" at bounding box center [760, 387] width 521 height 30
click at [657, 383] on input "8/17 getting a new card, 8/12, 8/7 EC CC declined" at bounding box center [760, 387] width 521 height 30
click at [630, 381] on input "8/17 getting a new card, 8/12, 7/7 EC CC declined" at bounding box center [760, 387] width 521 height 30
click at [512, 381] on input "8/17 getting a new card, 7/12, 7/7 EC CC declined" at bounding box center [760, 387] width 521 height 30
click at [505, 384] on input "7/17 getting a new card, 7/12, 7/7 EC CC declined" at bounding box center [760, 387] width 521 height 30
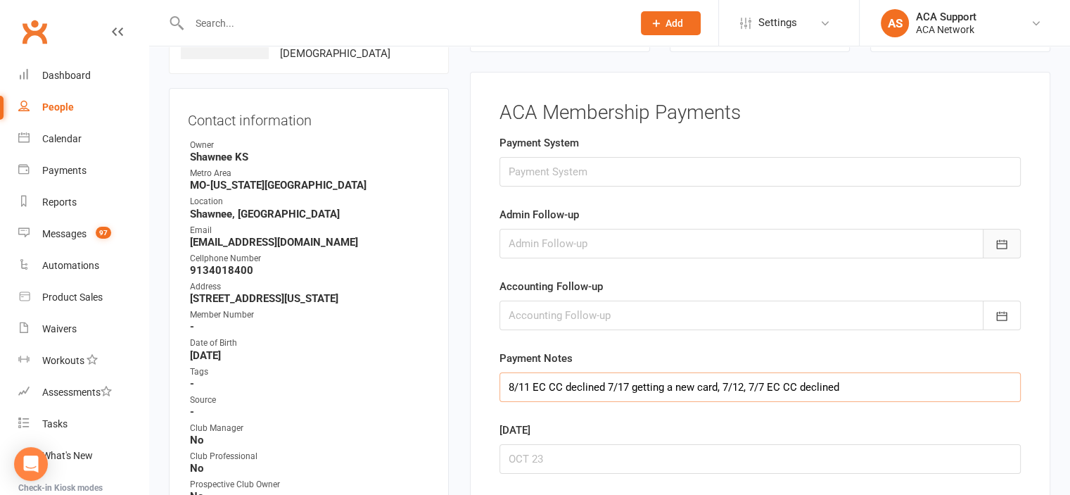
type input "8/11 EC CC declined 7/17 getting a new card, 7/12, 7/7 EC CC declined"
click at [1001, 237] on icon "button" at bounding box center [1002, 244] width 14 height 14
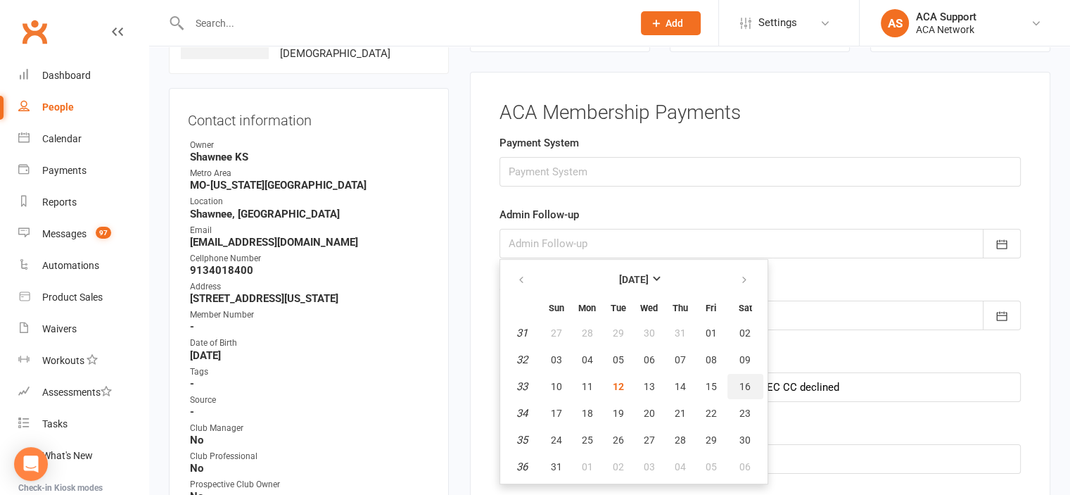
click at [739, 381] on span "16" at bounding box center [744, 386] width 11 height 11
type input "[DATE]"
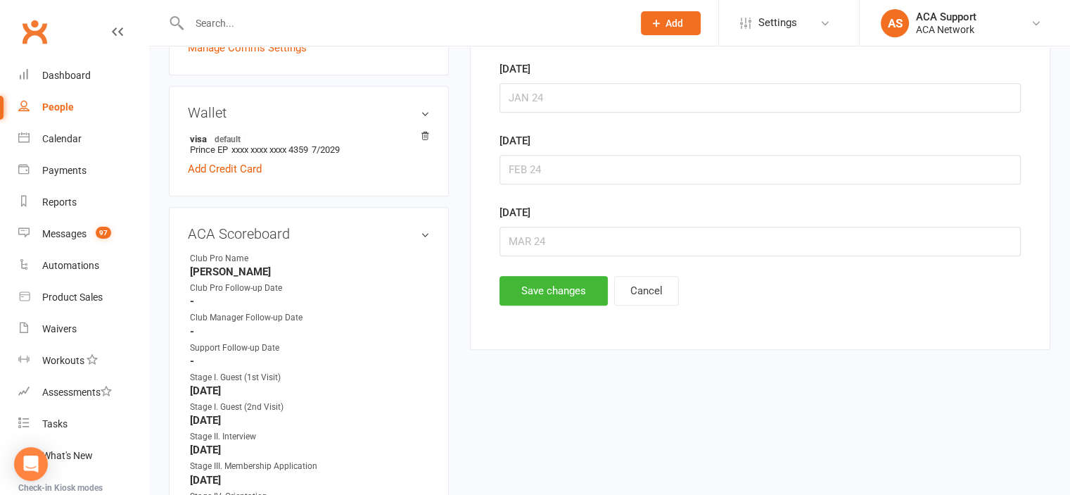
scroll to position [687, 0]
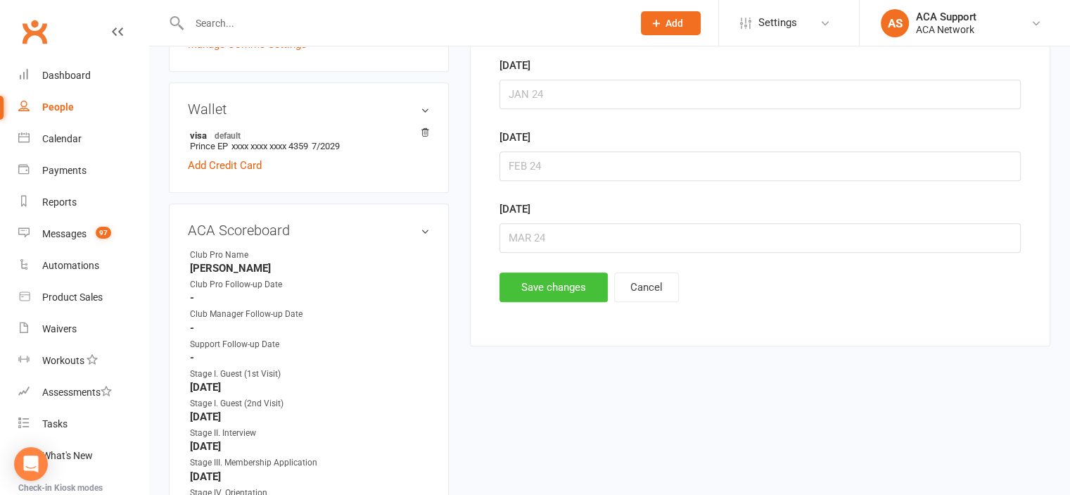
click at [535, 285] on button "Save changes" at bounding box center [554, 287] width 108 height 30
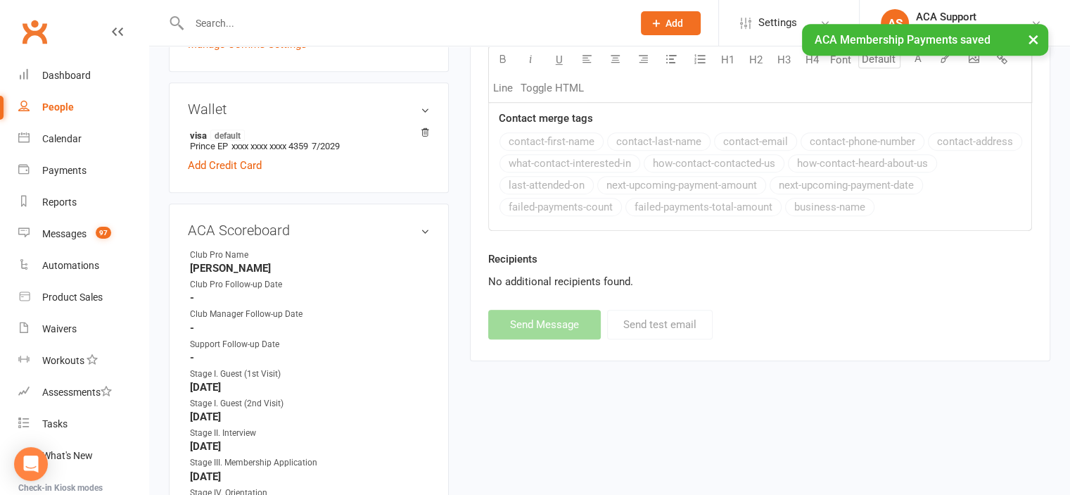
scroll to position [0, 0]
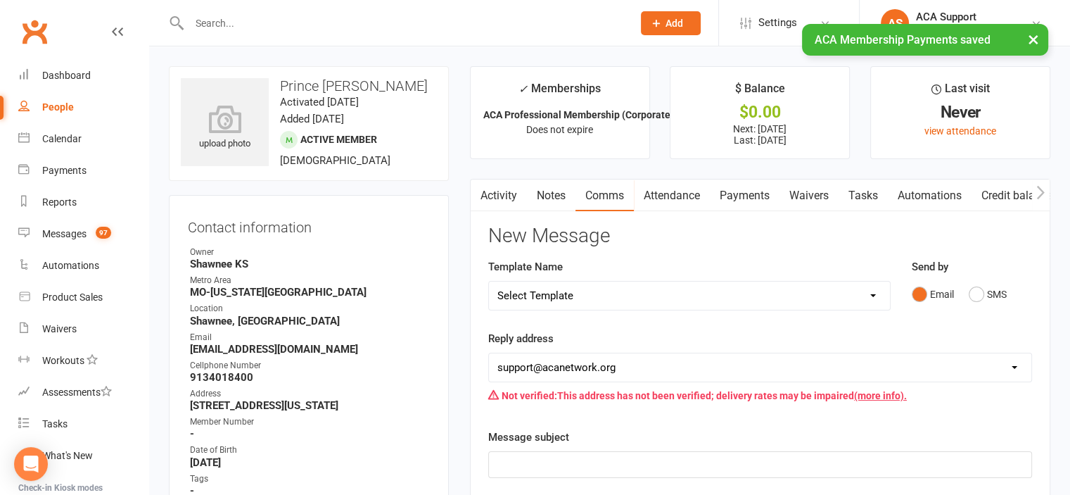
click at [749, 198] on link "Payments" at bounding box center [745, 195] width 70 height 32
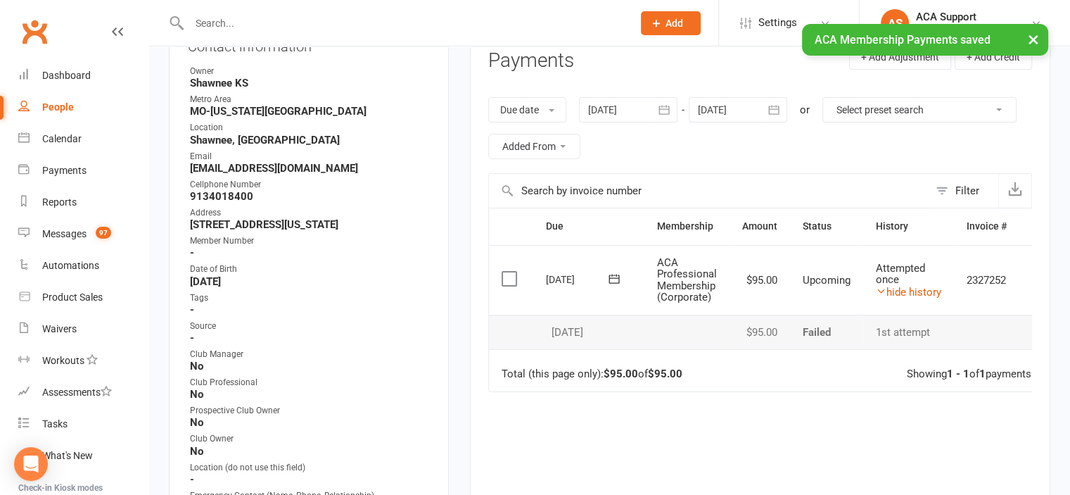
scroll to position [189, 0]
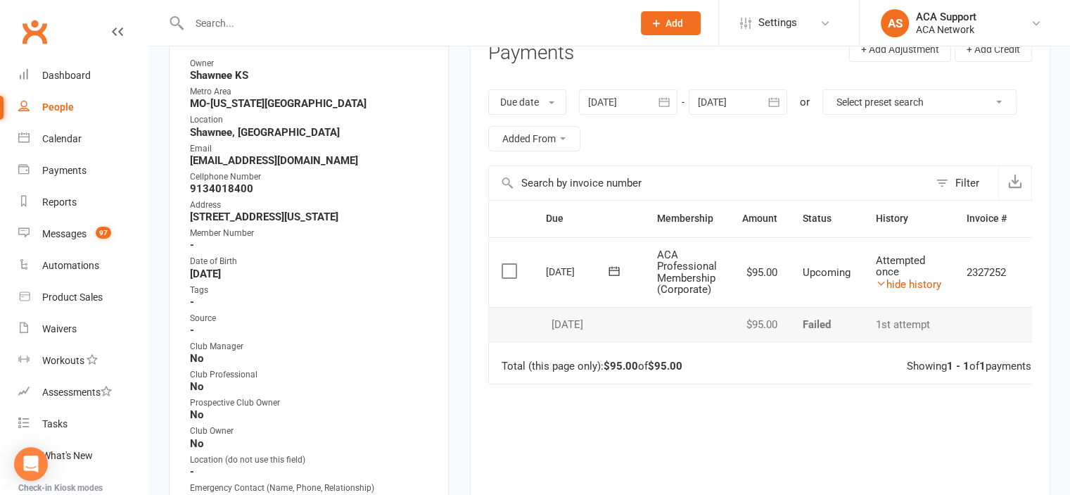
click at [668, 98] on icon "button" at bounding box center [664, 102] width 14 height 14
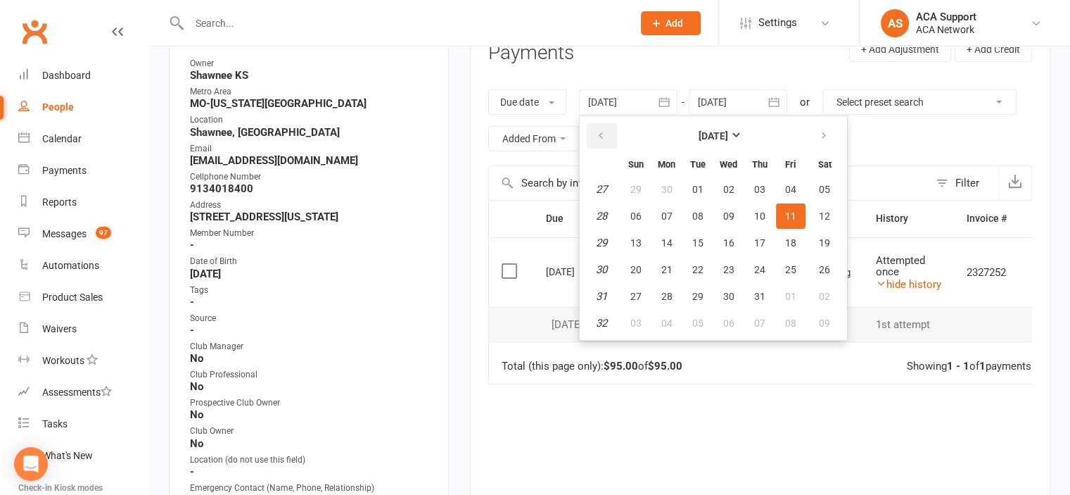
click at [603, 134] on icon "button" at bounding box center [601, 135] width 10 height 11
click at [638, 184] on span "01" at bounding box center [635, 189] width 11 height 11
type input "[DATE]"
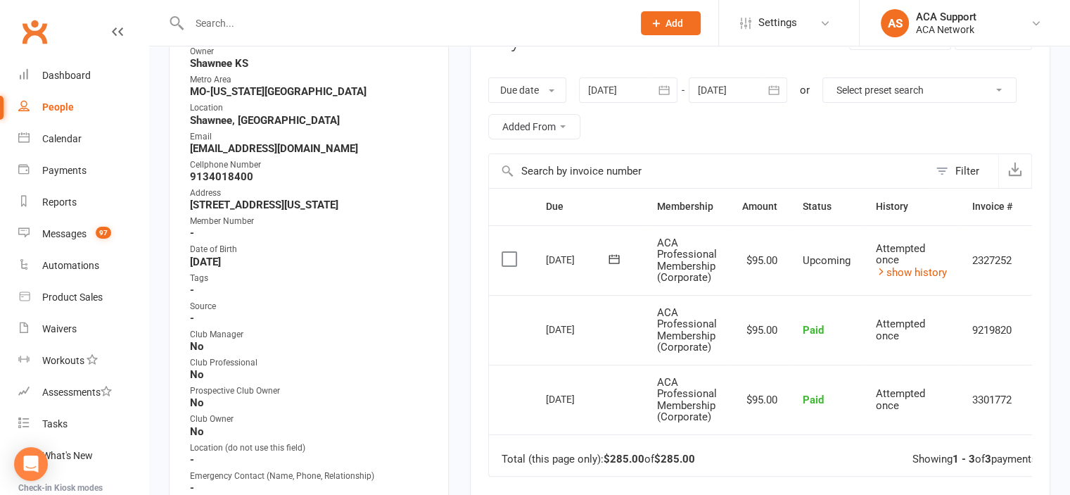
scroll to position [212, 0]
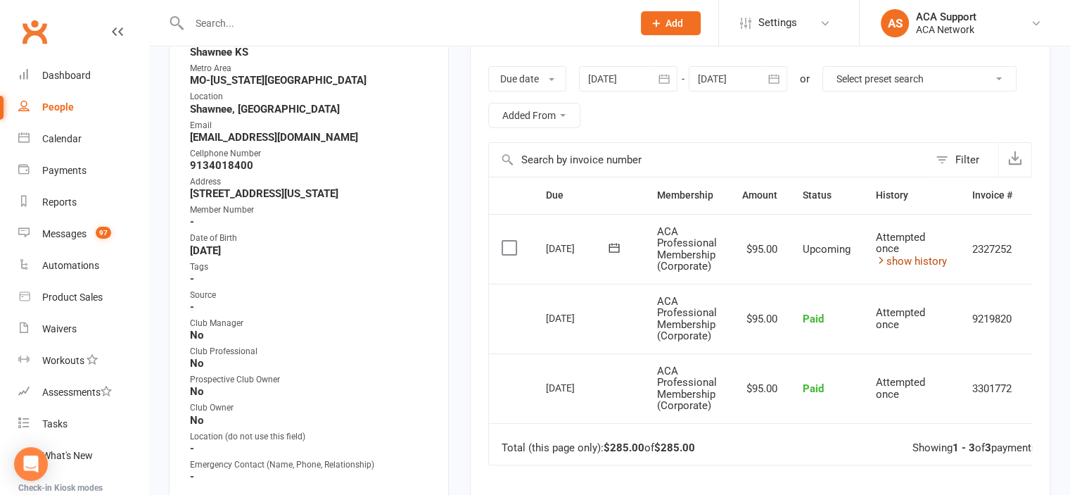
click at [898, 259] on link "show history" at bounding box center [911, 261] width 71 height 13
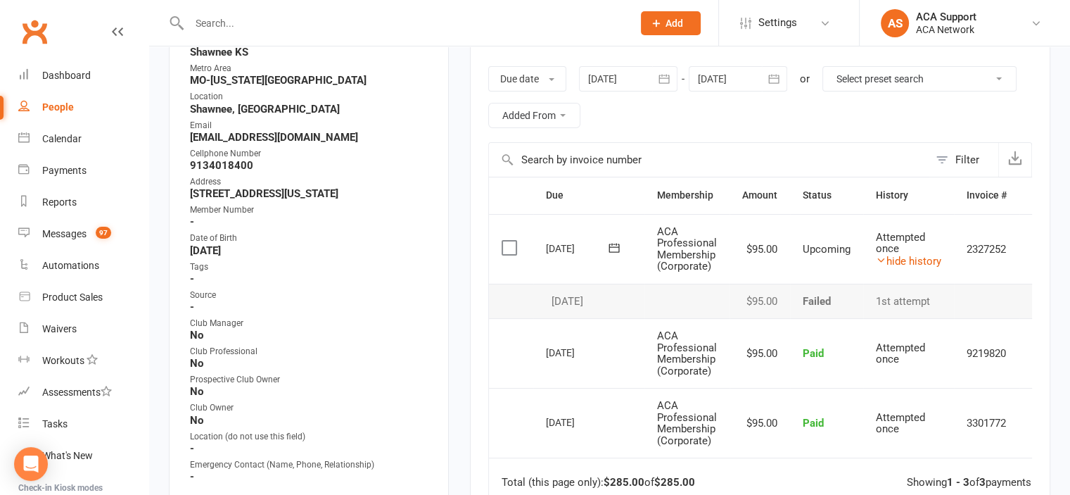
scroll to position [0, 0]
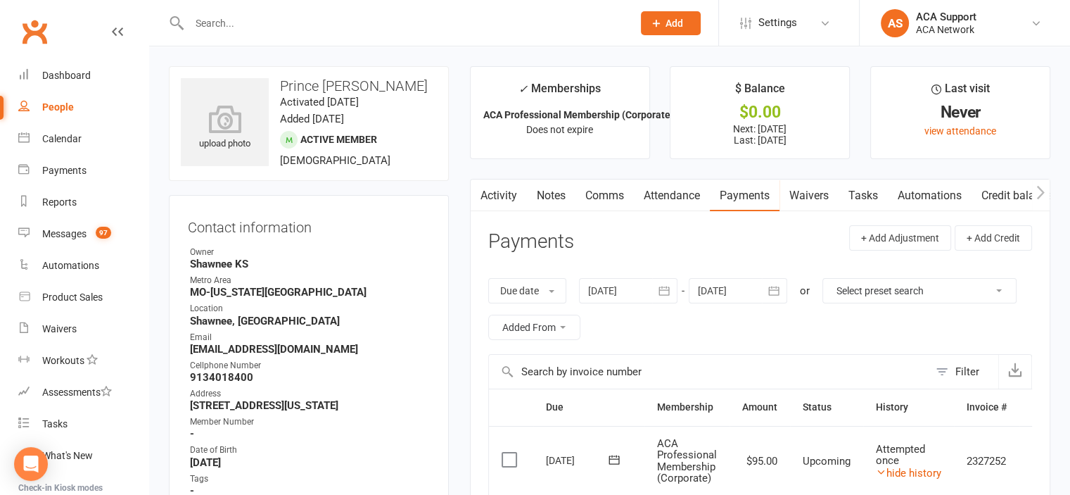
click at [290, 23] on input "text" at bounding box center [404, 23] width 438 height 20
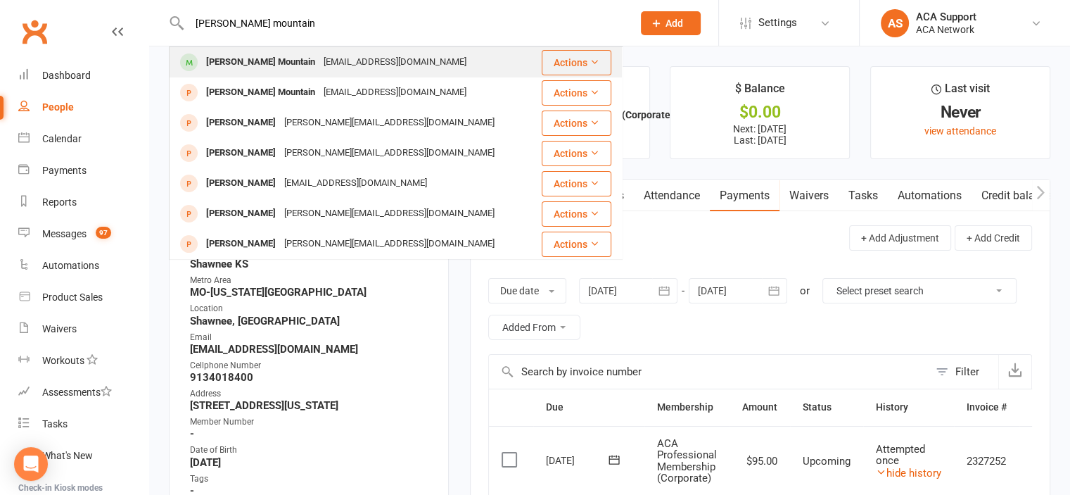
type input "[PERSON_NAME] mountain"
click at [267, 56] on div "[PERSON_NAME] Mountain" at bounding box center [260, 62] width 117 height 20
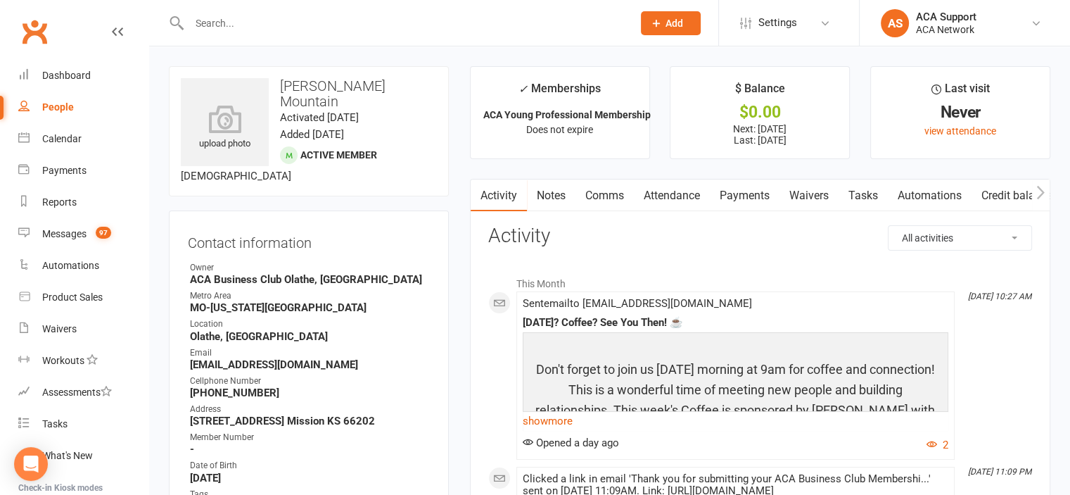
click at [749, 189] on link "Payments" at bounding box center [745, 195] width 70 height 32
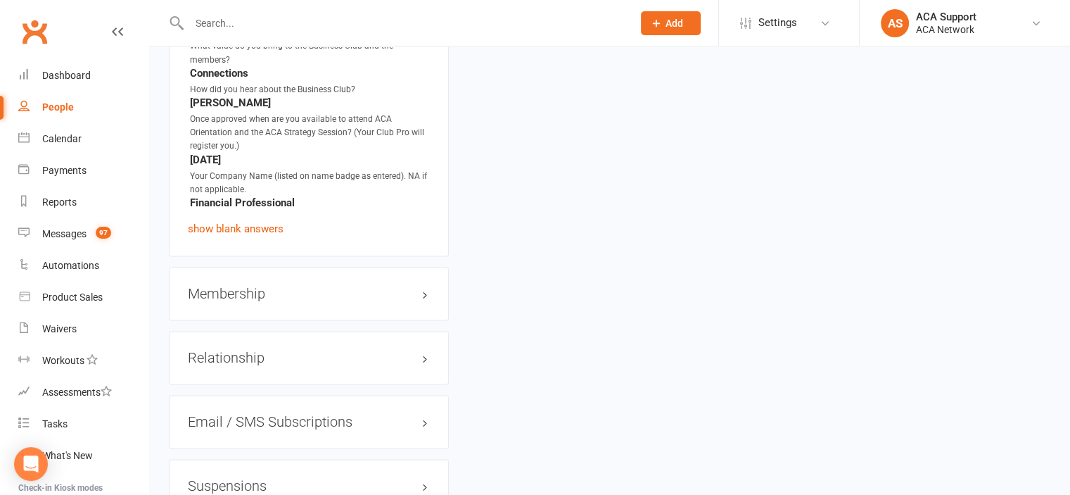
scroll to position [2106, 0]
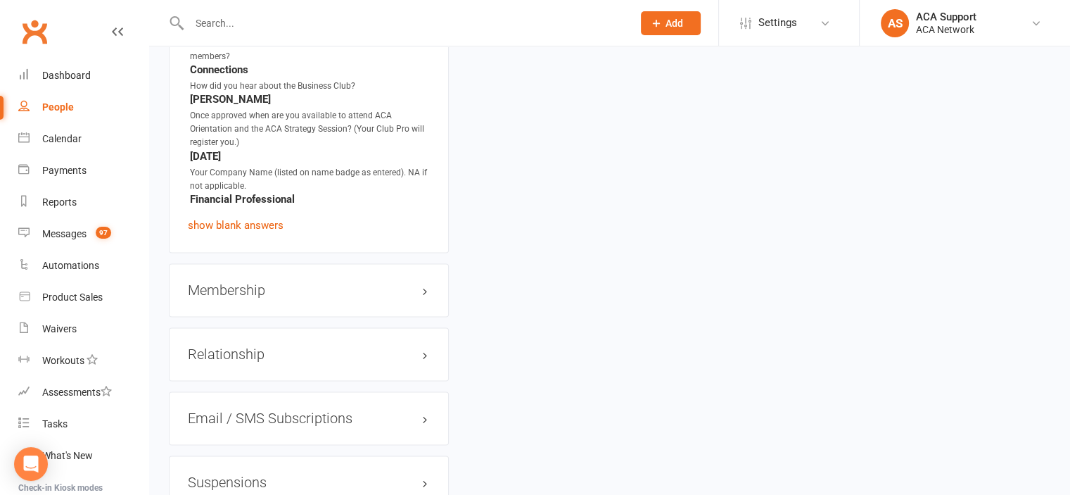
click at [400, 282] on h3 "Membership" at bounding box center [309, 289] width 242 height 15
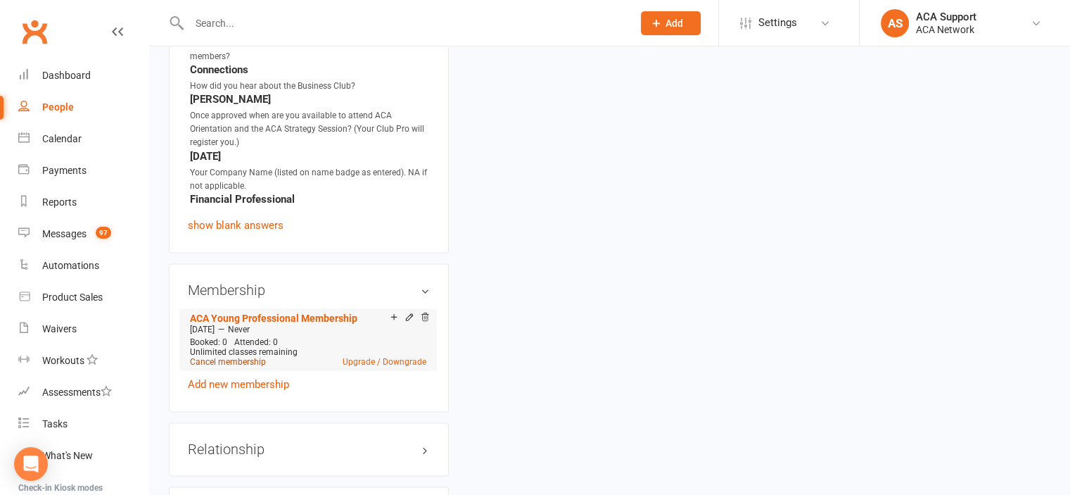
click at [236, 360] on link "Cancel membership" at bounding box center [228, 362] width 76 height 10
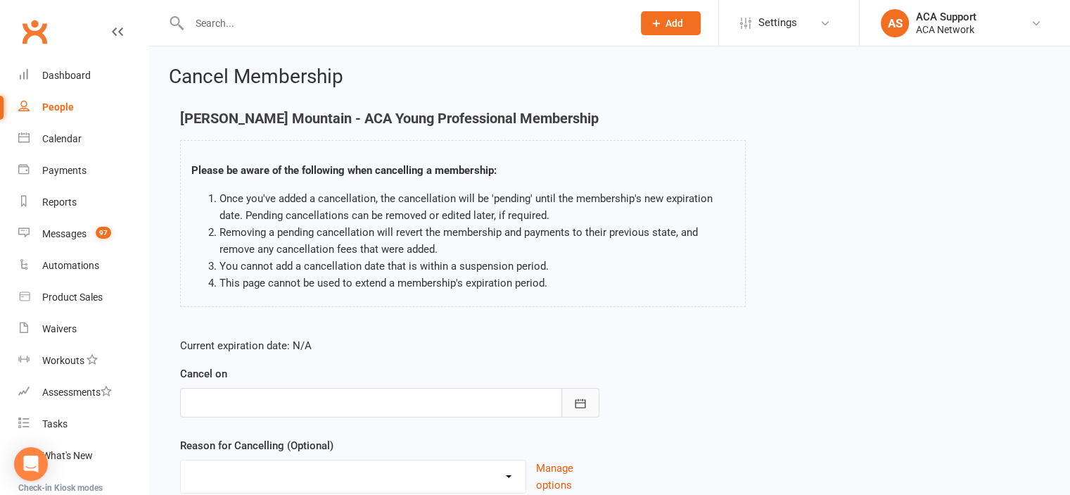
click at [573, 398] on icon "button" at bounding box center [580, 403] width 14 height 14
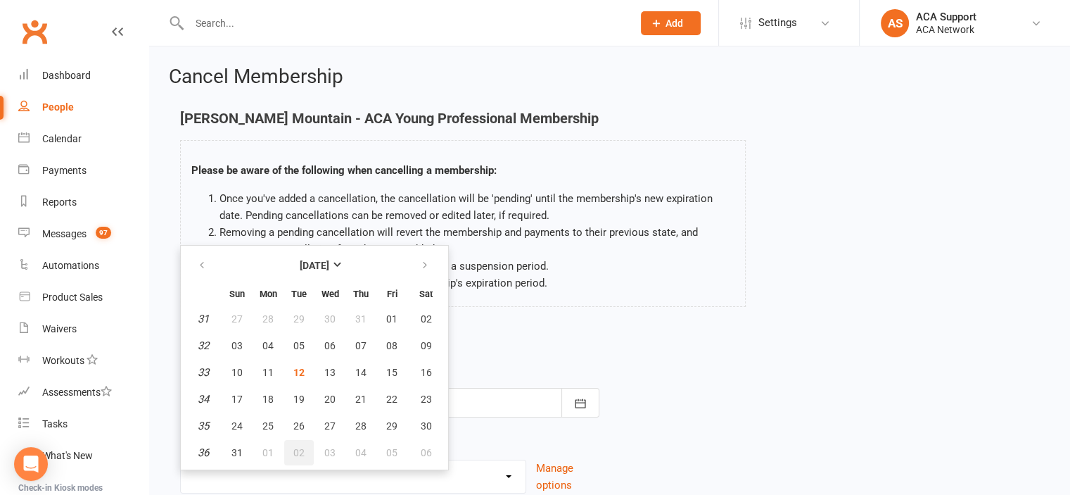
click at [291, 447] on button "02" at bounding box center [299, 452] width 30 height 25
type input "[DATE]"
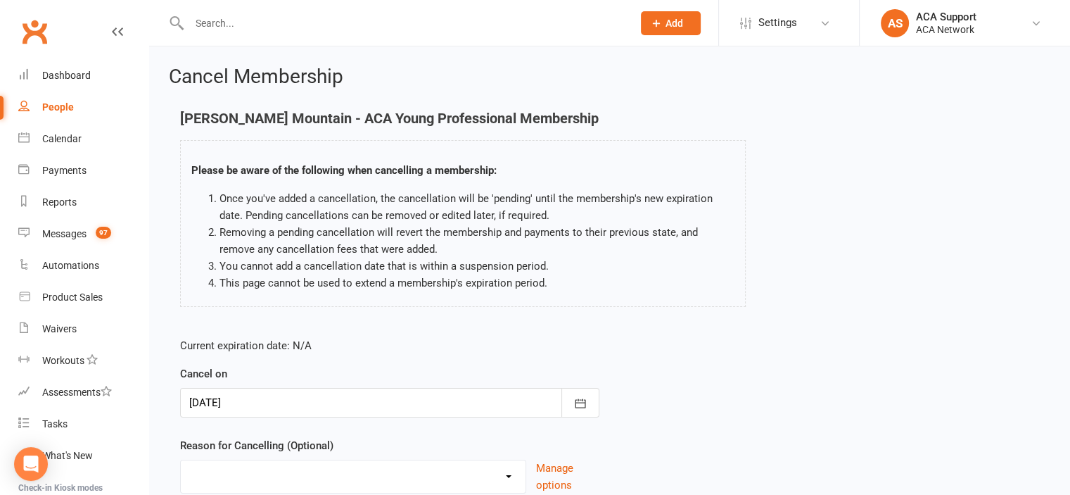
click at [505, 471] on select "Duplicate charges in transition of pmt system - Freeze Job Transition Moved Non…" at bounding box center [353, 474] width 345 height 28
select select "2"
click at [181, 460] on select "Duplicate charges in transition of pmt system - Freeze Job Transition Moved Non…" at bounding box center [353, 474] width 345 height 28
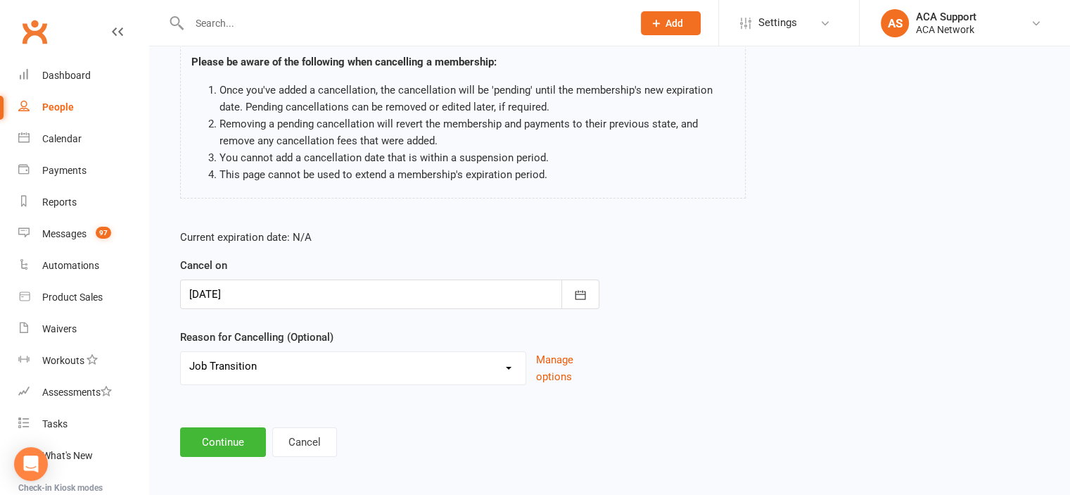
scroll to position [112, 0]
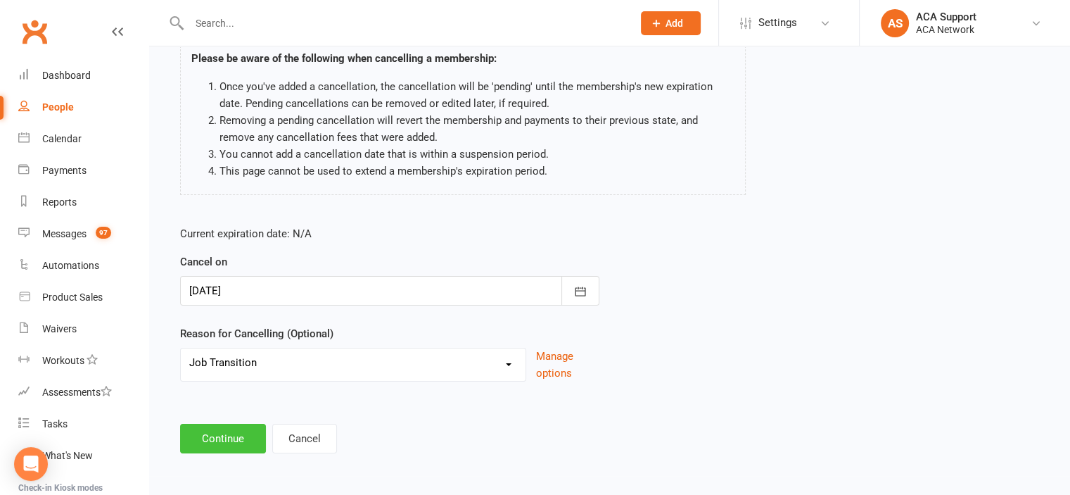
click at [217, 430] on button "Continue" at bounding box center [223, 439] width 86 height 30
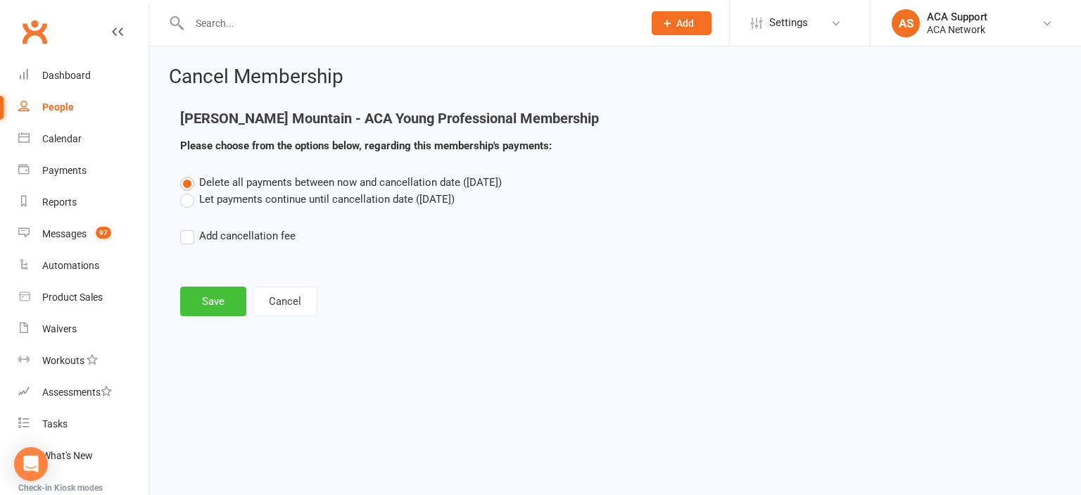
click at [210, 295] on button "Save" at bounding box center [213, 301] width 66 height 30
